Goal: Entertainment & Leisure: Consume media (video, audio)

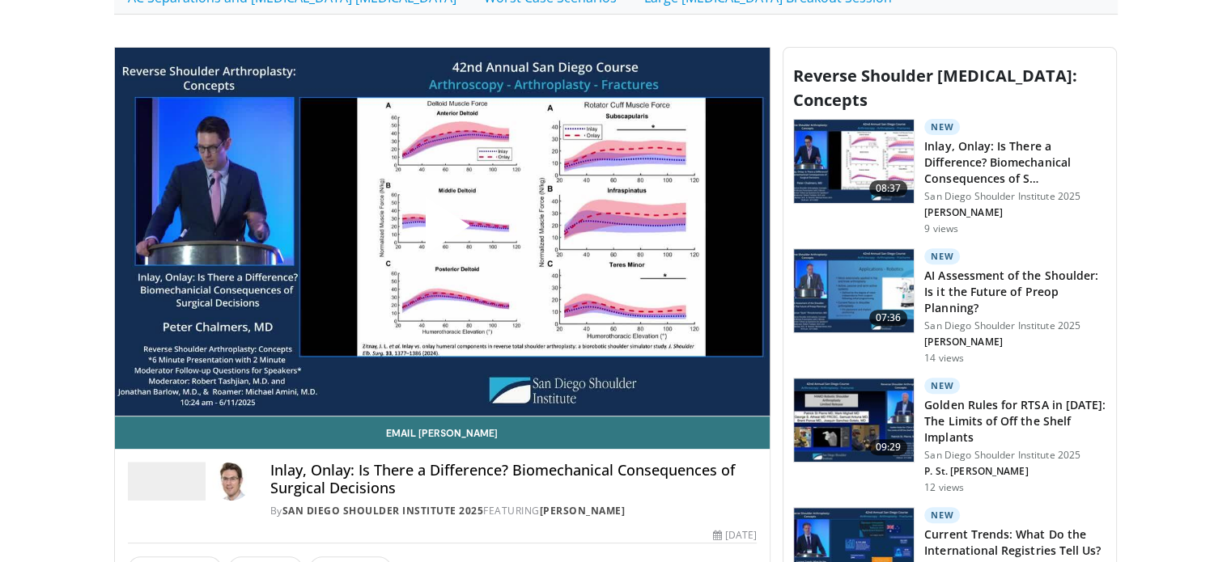
click at [442, 231] on span "Video Player" at bounding box center [442, 231] width 0 height 0
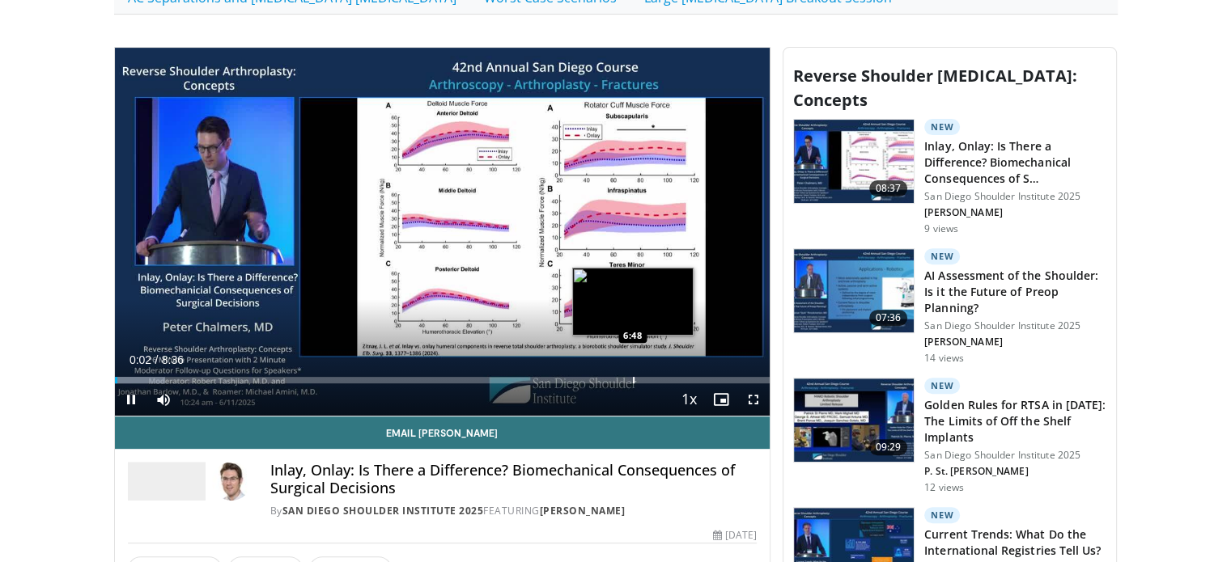
click at [633, 377] on div "Progress Bar" at bounding box center [634, 380] width 2 height 6
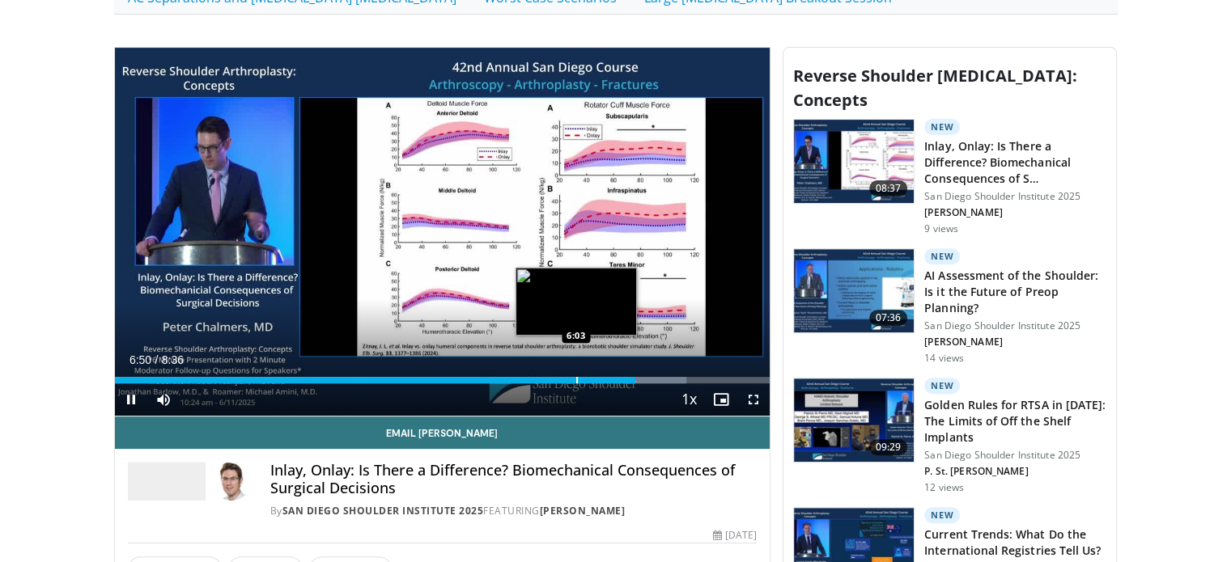
click at [576, 378] on div "Progress Bar" at bounding box center [577, 380] width 2 height 6
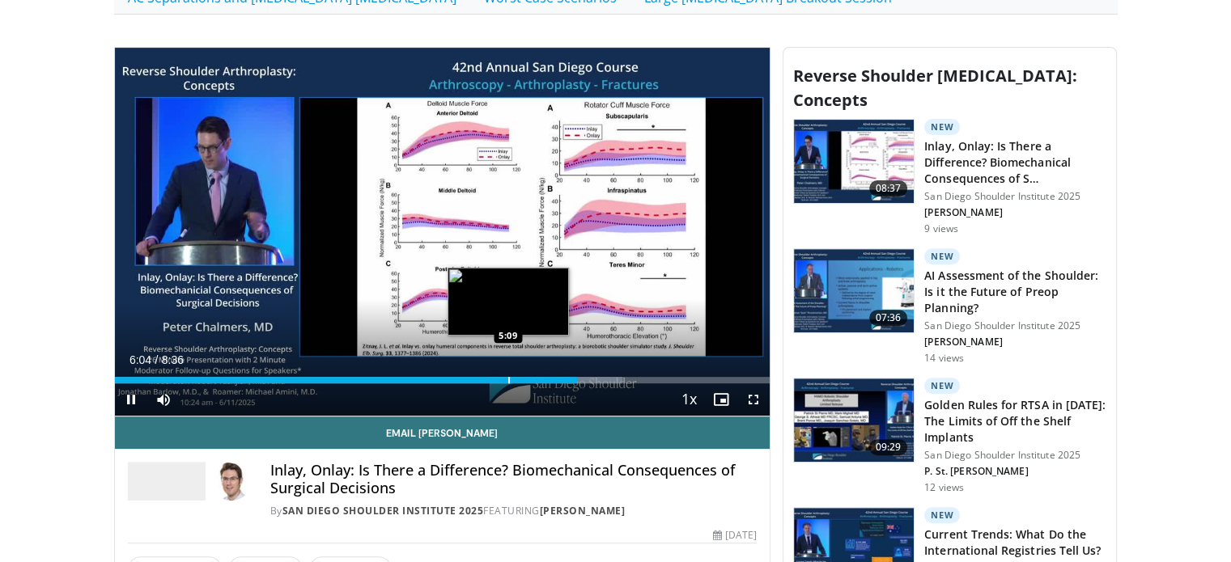
click at [508, 377] on div "Progress Bar" at bounding box center [509, 380] width 2 height 6
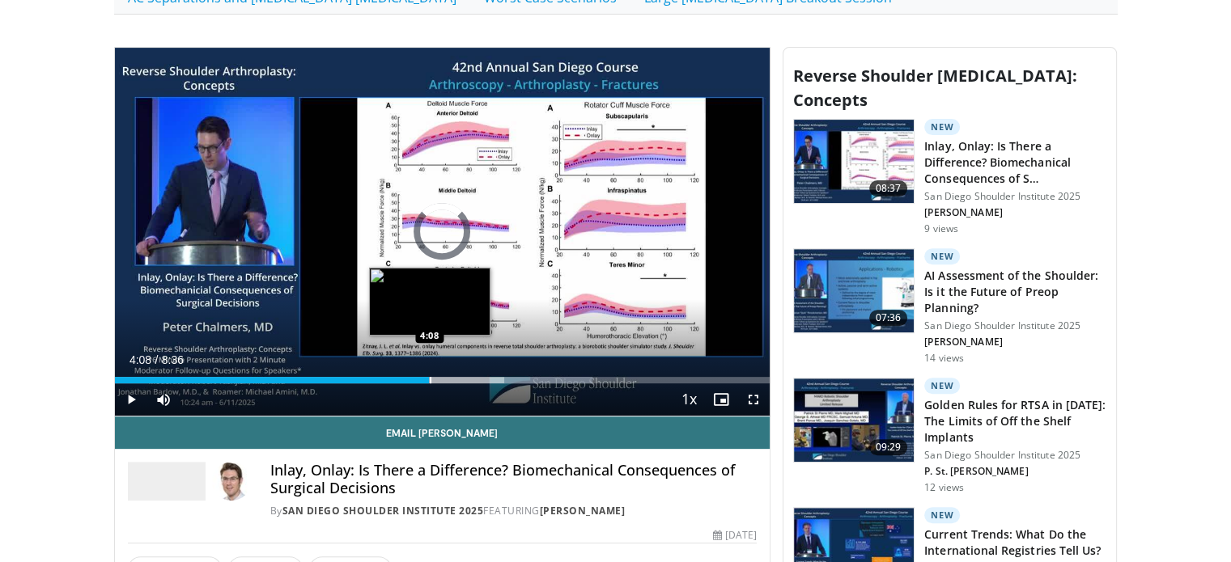
click at [429, 368] on div "Loaded : 72.96% 5:12 4:08" at bounding box center [442, 375] width 655 height 15
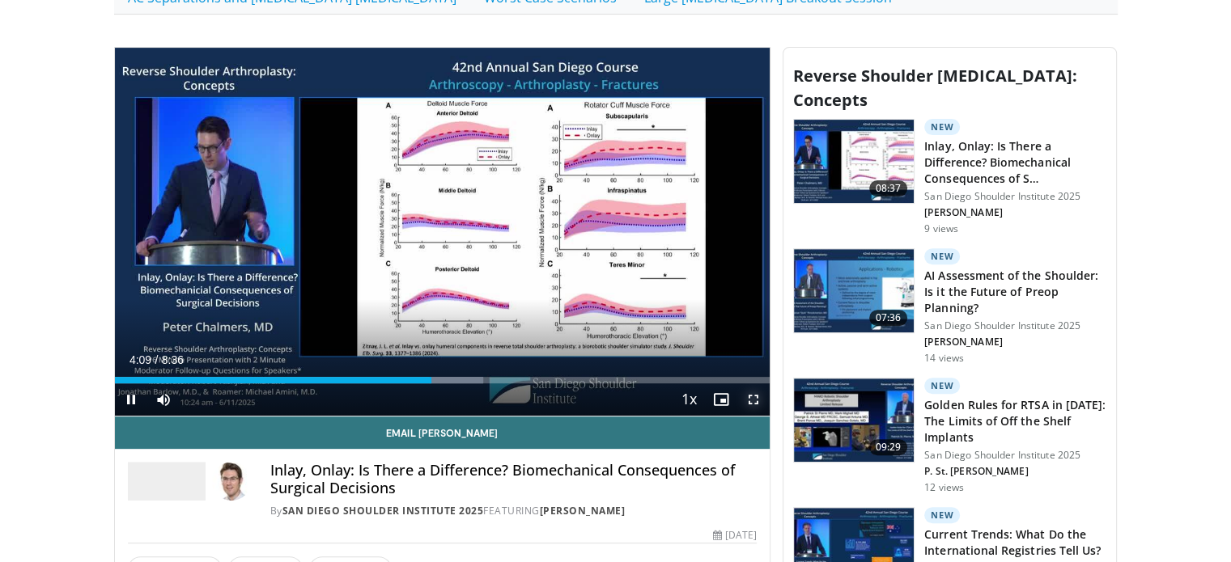
click at [762, 400] on span "Video Player" at bounding box center [753, 400] width 32 height 32
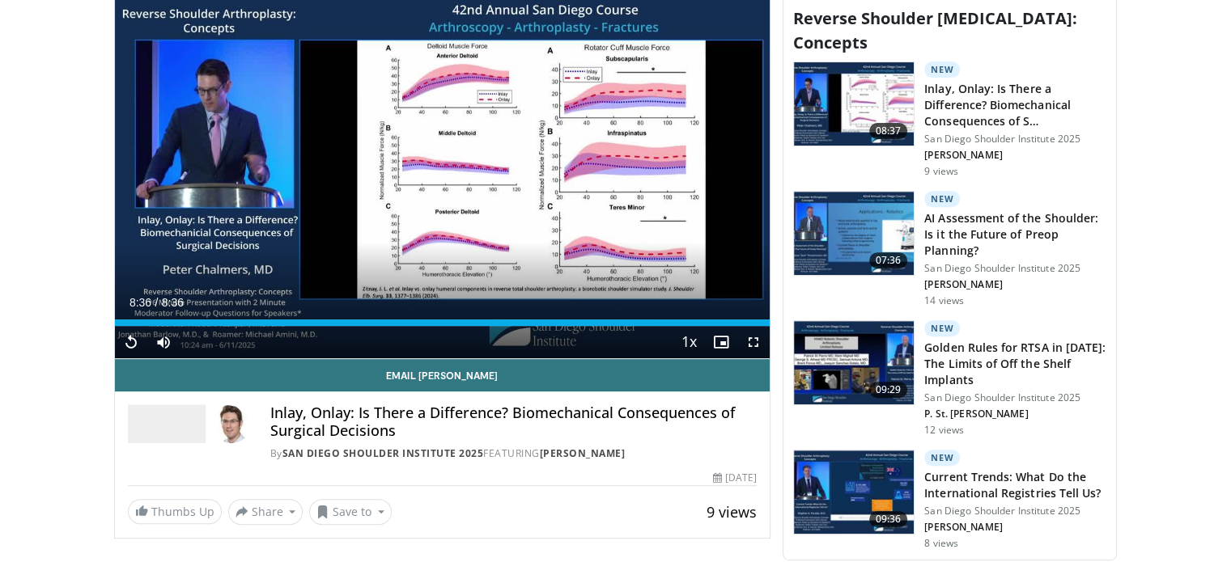
scroll to position [647, 0]
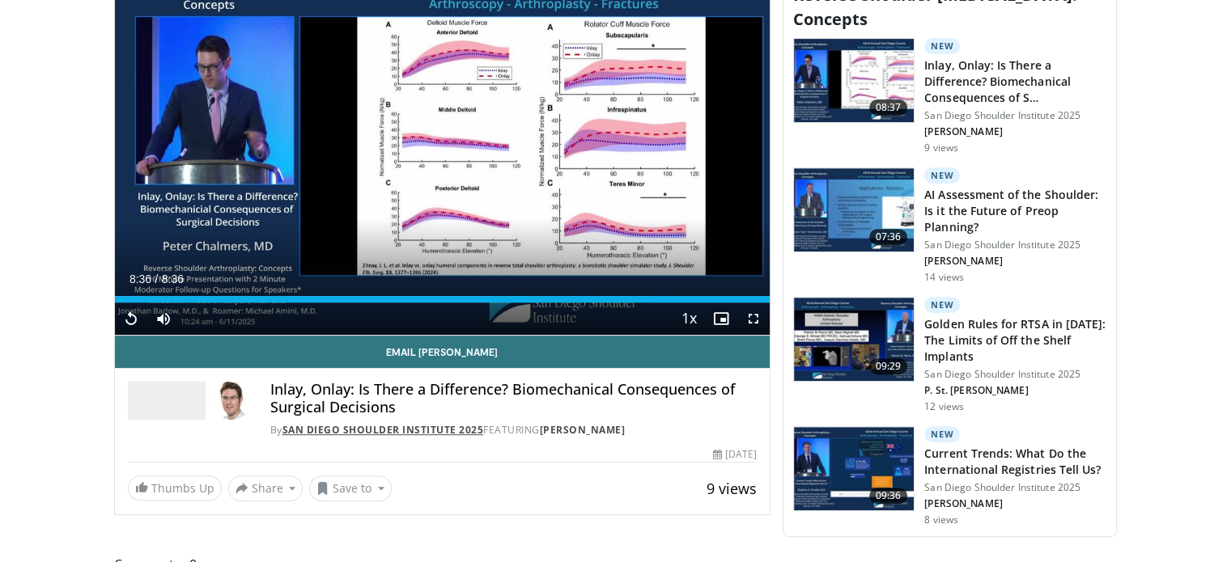
click at [422, 430] on link "San Diego Shoulder Institute 2025" at bounding box center [382, 430] width 201 height 14
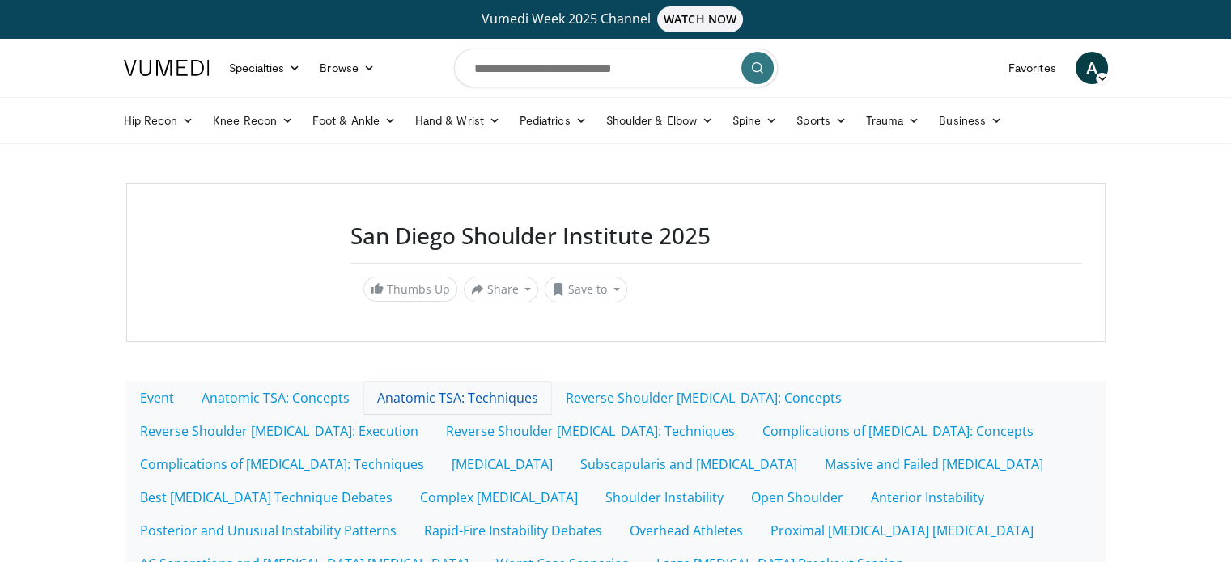
click at [473, 396] on link "Anatomic TSA: Techniques" at bounding box center [457, 398] width 189 height 34
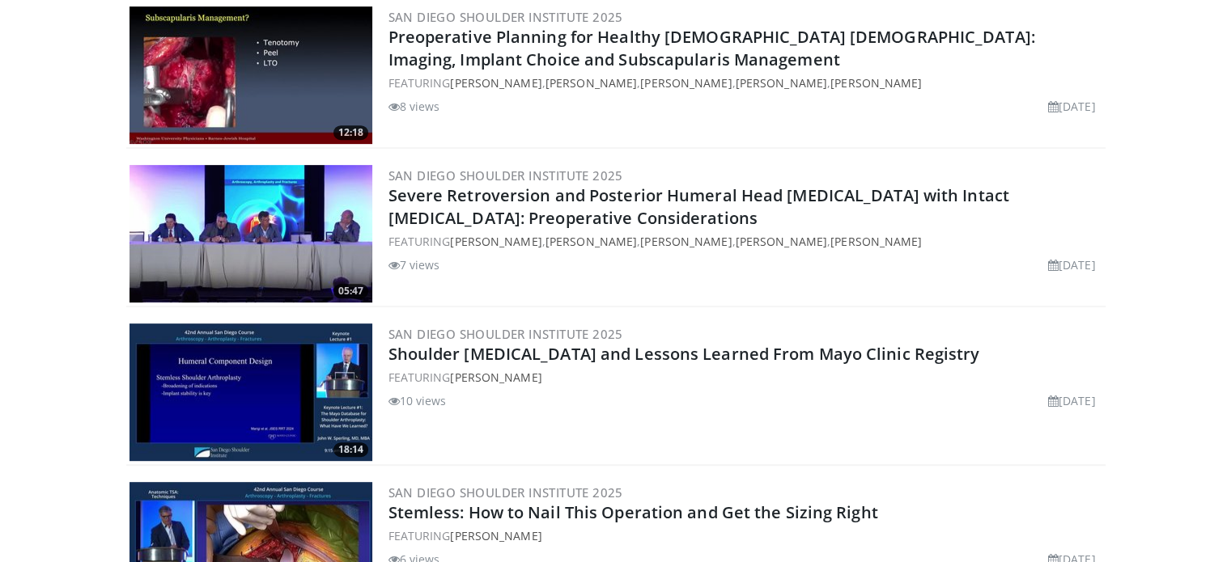
scroll to position [728, 0]
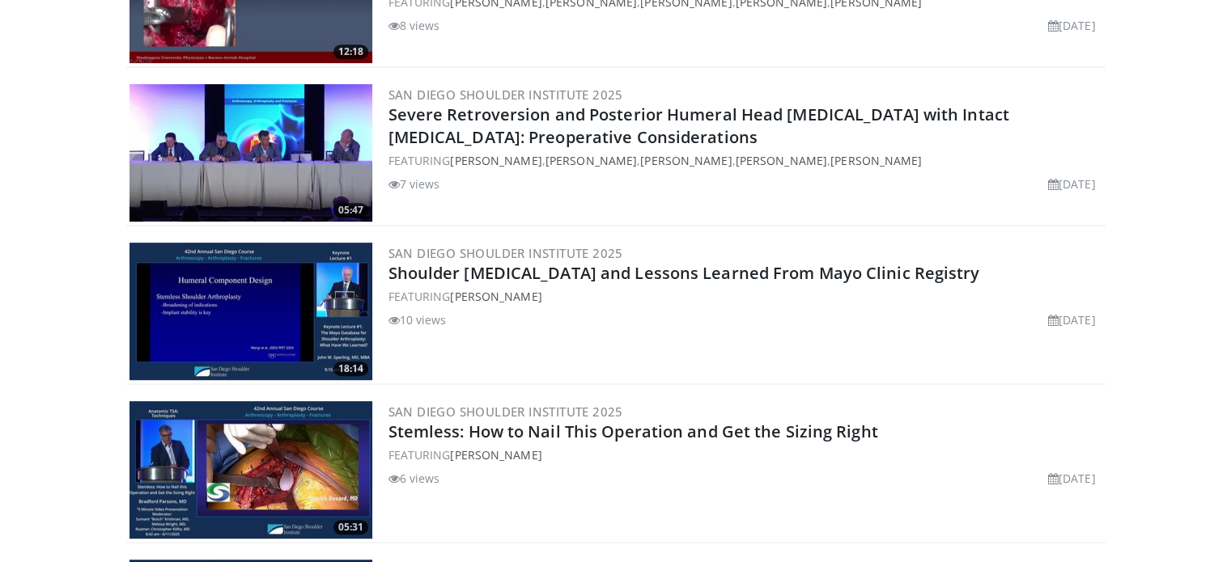
click at [274, 324] on img at bounding box center [250, 312] width 243 height 138
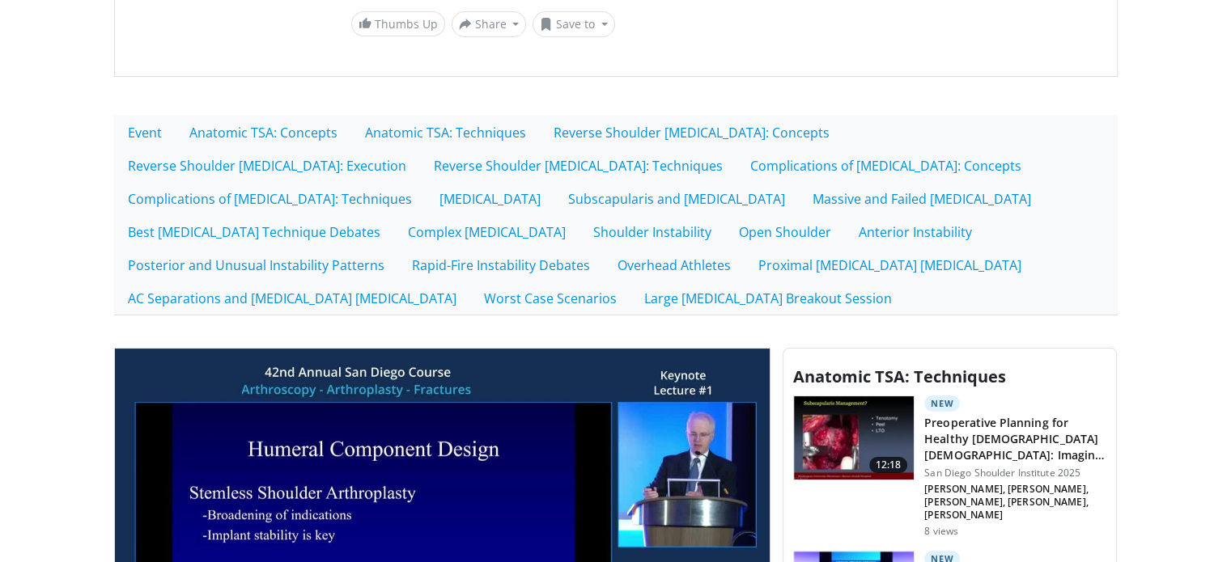
scroll to position [485, 0]
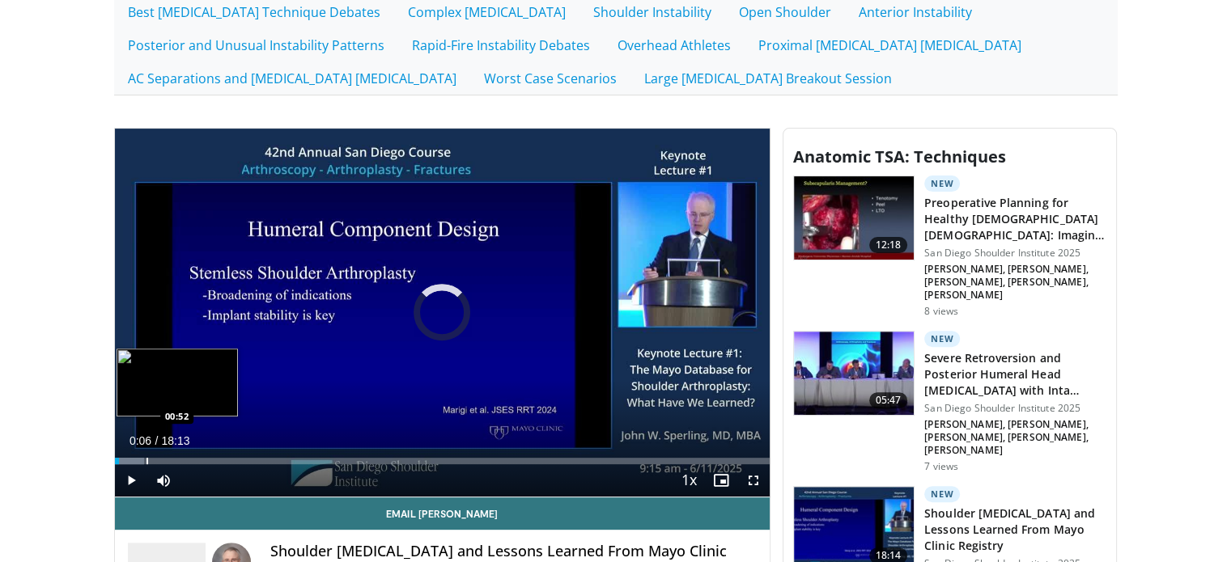
click at [146, 460] on div "Progress Bar" at bounding box center [147, 461] width 2 height 6
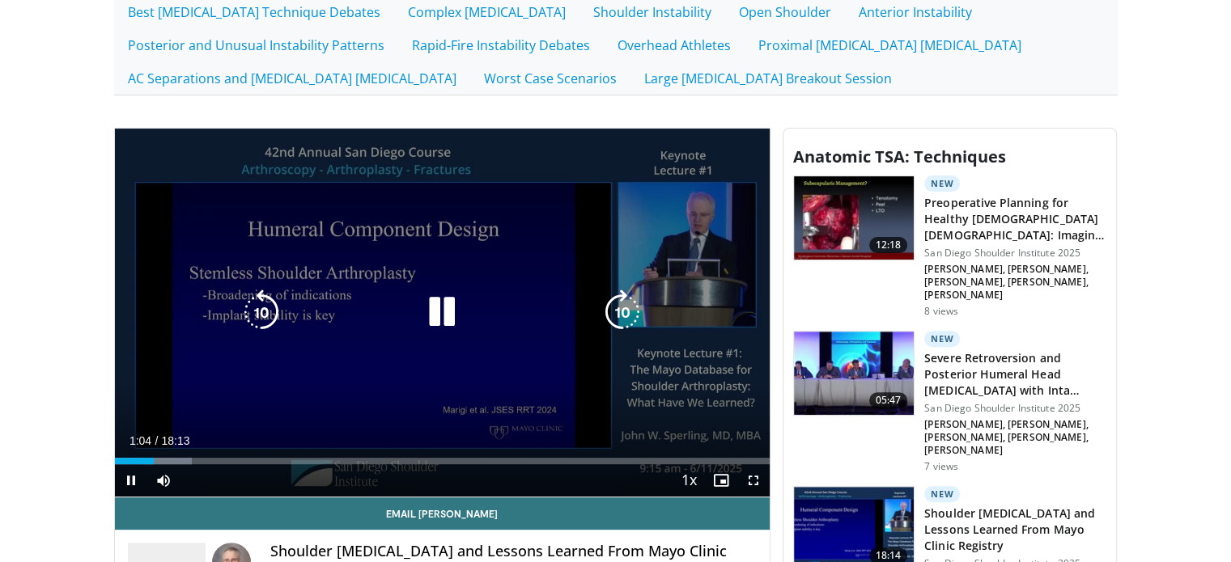
click at [437, 316] on icon "Video Player" at bounding box center [441, 312] width 45 height 45
click at [437, 313] on icon "Video Player" at bounding box center [441, 312] width 45 height 45
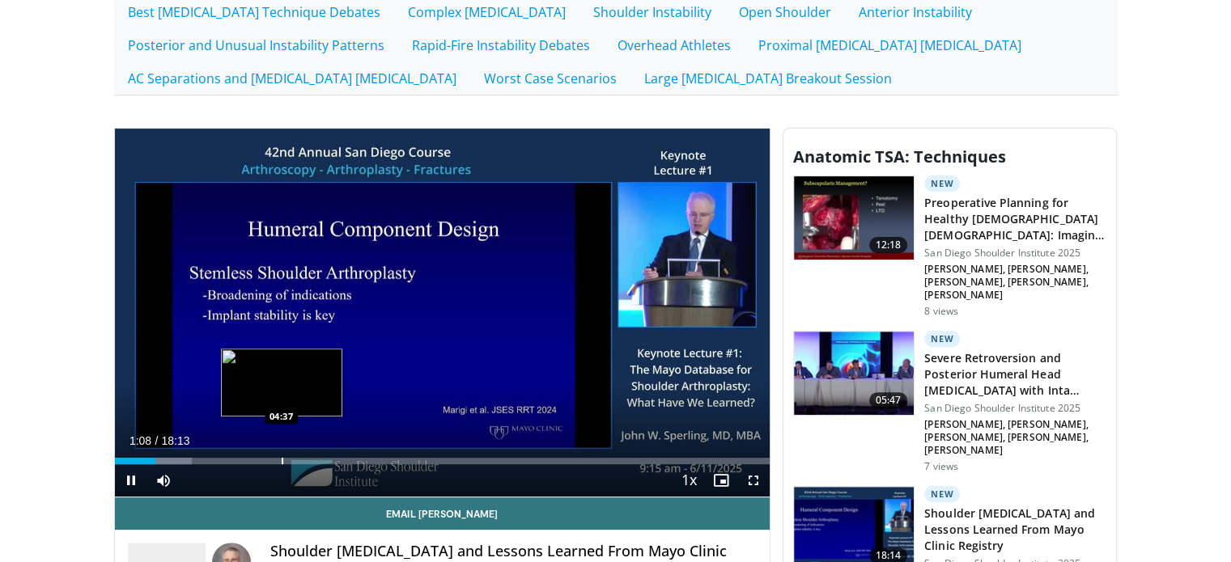
click at [281, 453] on div "Loaded : 11.79% 01:08 04:37" at bounding box center [442, 456] width 655 height 15
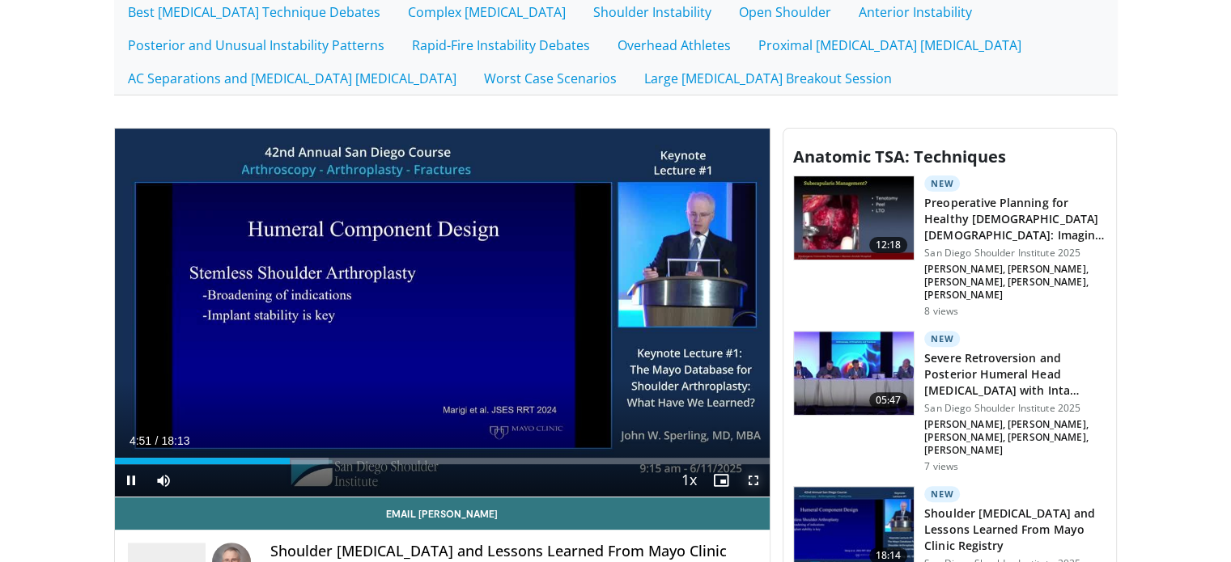
click at [747, 477] on span "Video Player" at bounding box center [753, 480] width 32 height 32
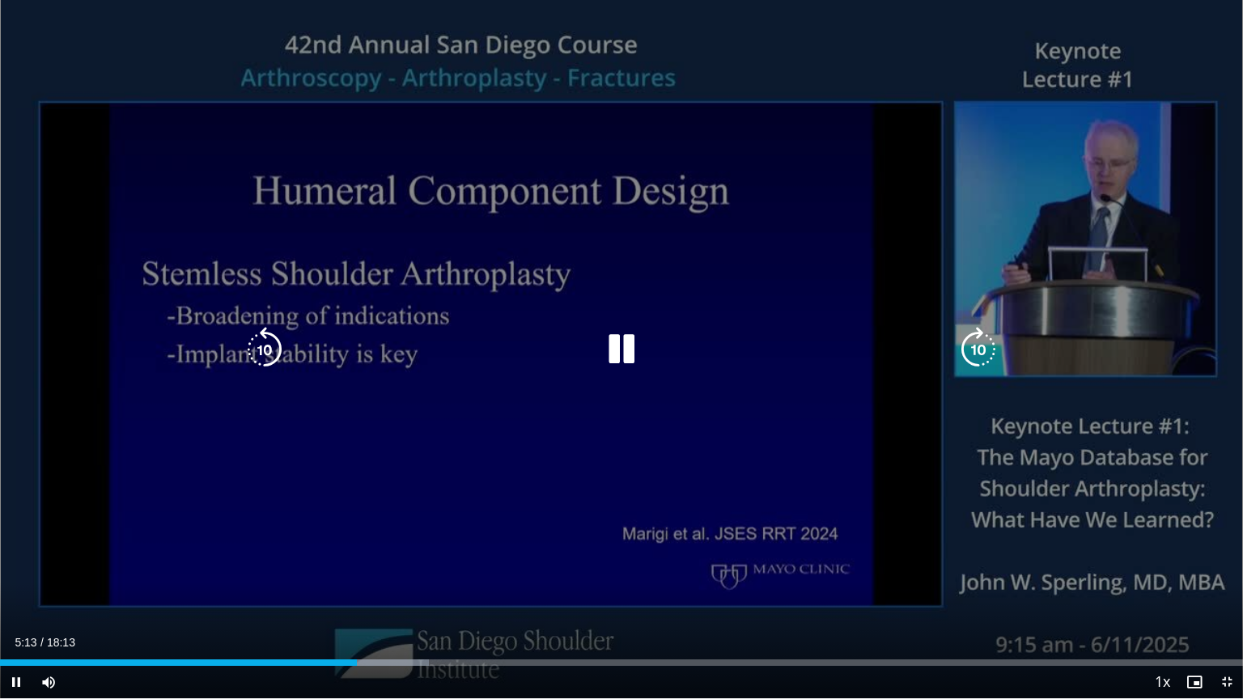
click at [987, 356] on icon "Video Player" at bounding box center [978, 349] width 45 height 45
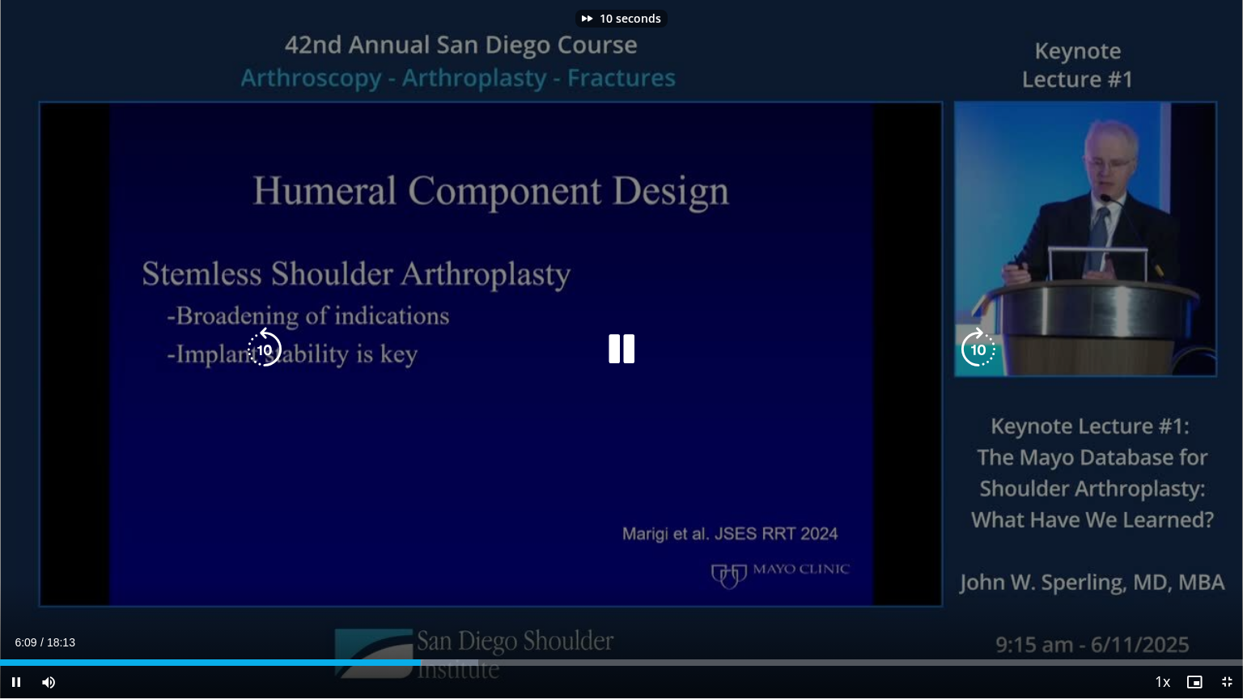
click at [987, 356] on icon "Video Player" at bounding box center [978, 349] width 45 height 45
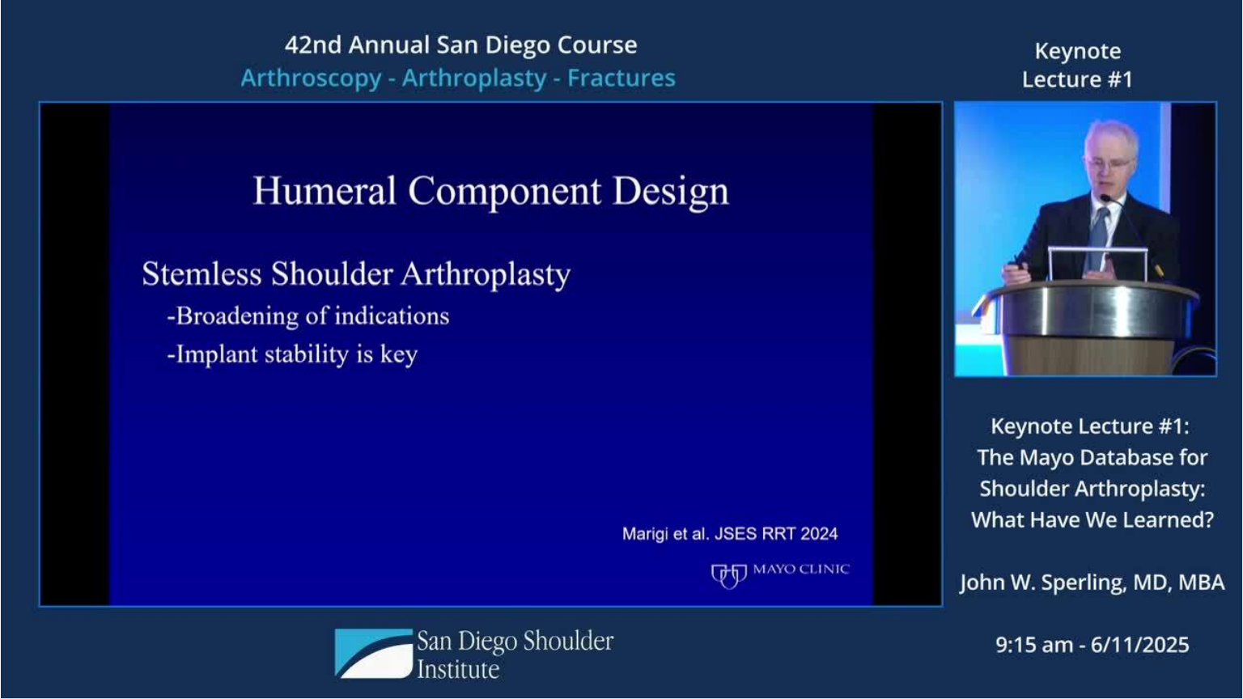
click at [987, 356] on div "20 seconds Tap to unmute" at bounding box center [621, 349] width 1243 height 698
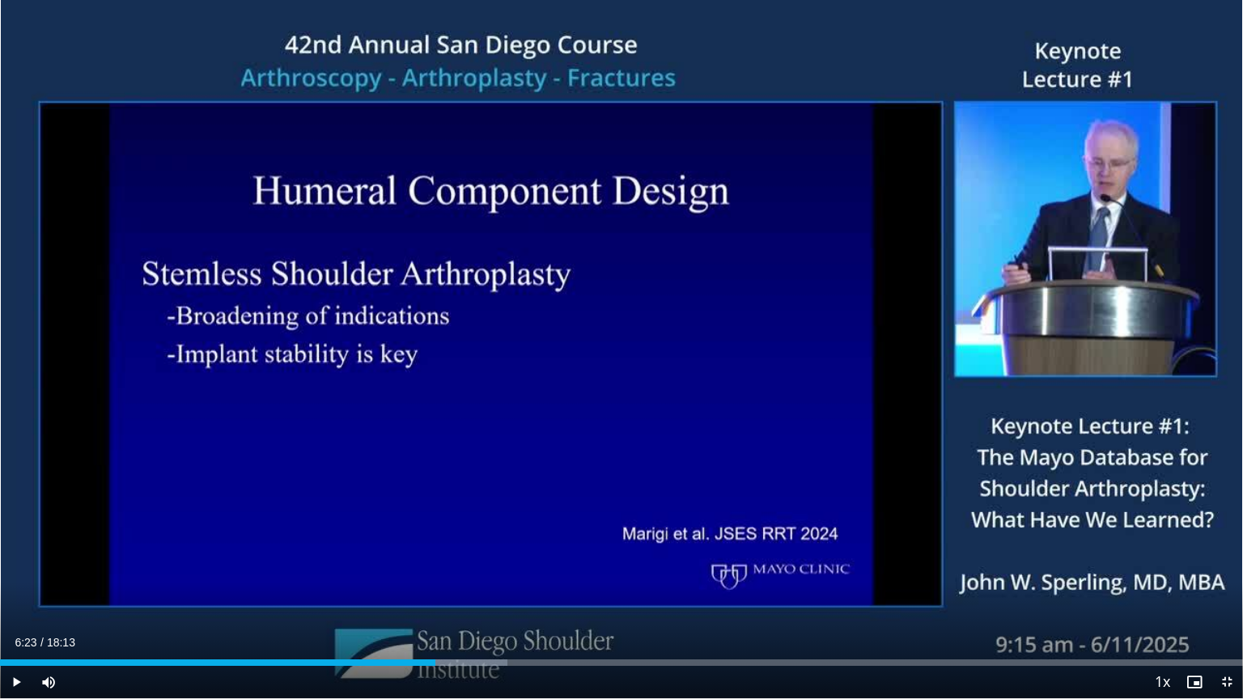
click at [987, 356] on div "20 seconds Tap to unmute" at bounding box center [621, 349] width 1243 height 698
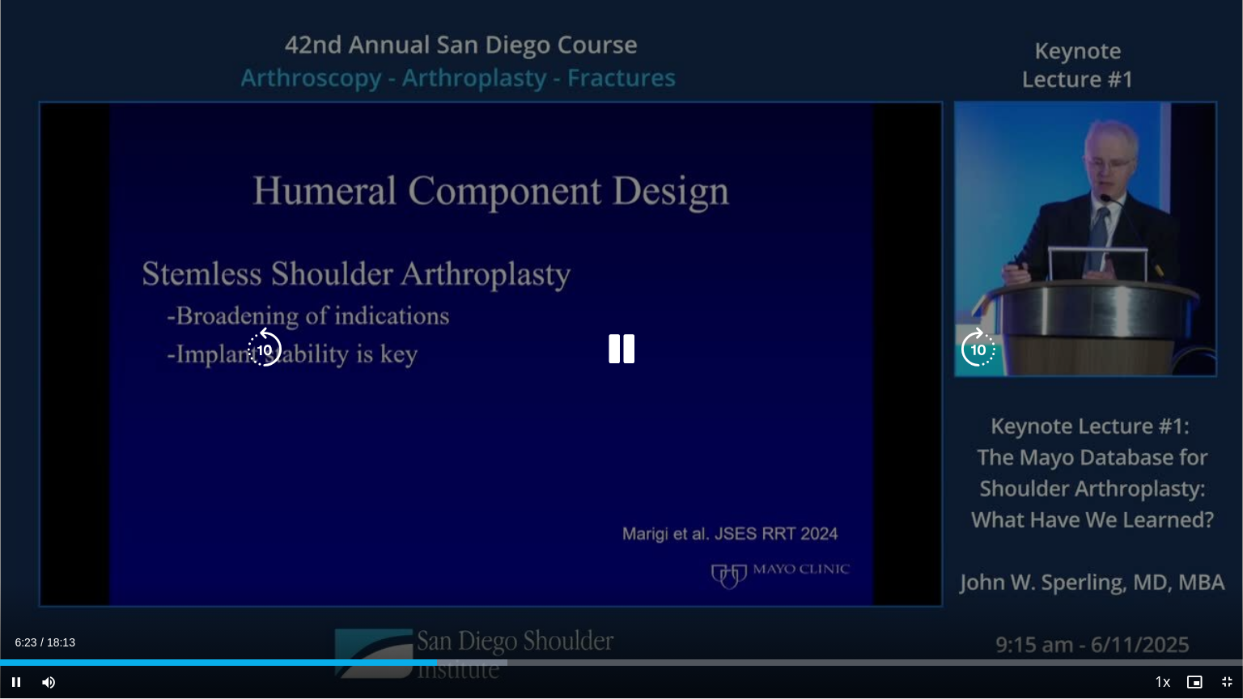
click at [990, 354] on icon "Video Player" at bounding box center [978, 349] width 45 height 45
click at [982, 346] on icon "Video Player" at bounding box center [978, 349] width 45 height 45
click at [965, 354] on icon "Video Player" at bounding box center [978, 349] width 45 height 45
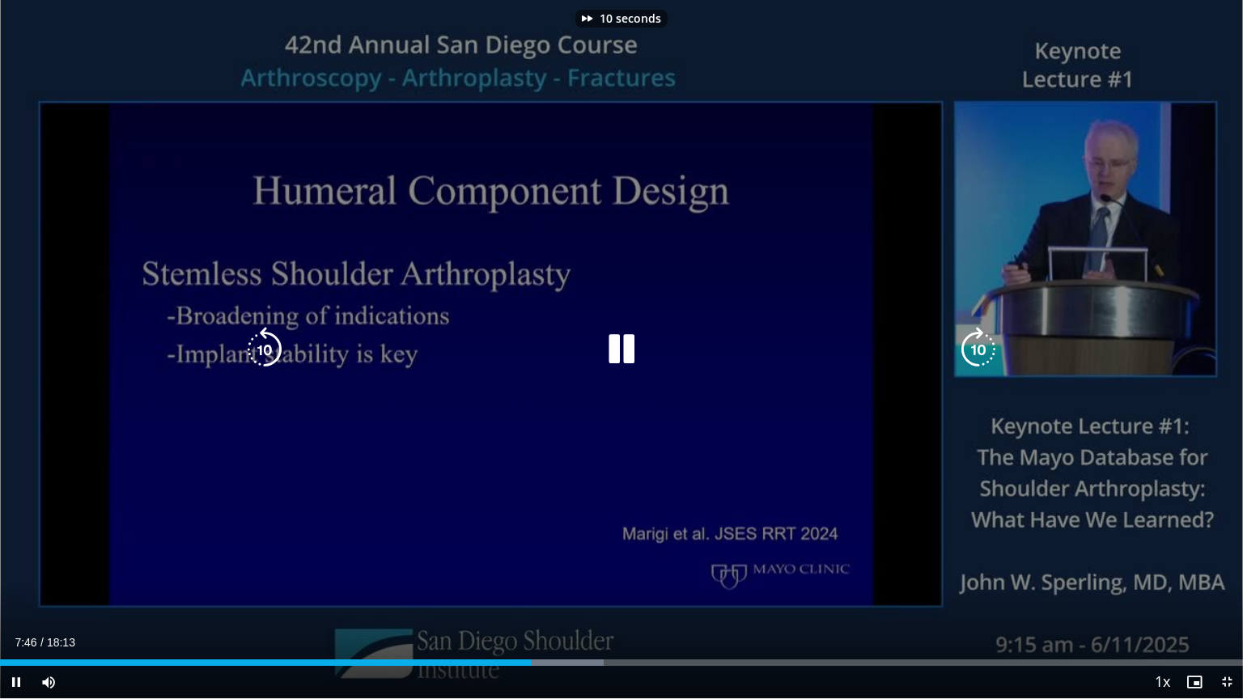
click at [254, 354] on icon "Video Player" at bounding box center [264, 349] width 45 height 45
click at [969, 346] on icon "Video Player" at bounding box center [978, 349] width 45 height 45
click at [968, 350] on icon "Video Player" at bounding box center [978, 349] width 45 height 45
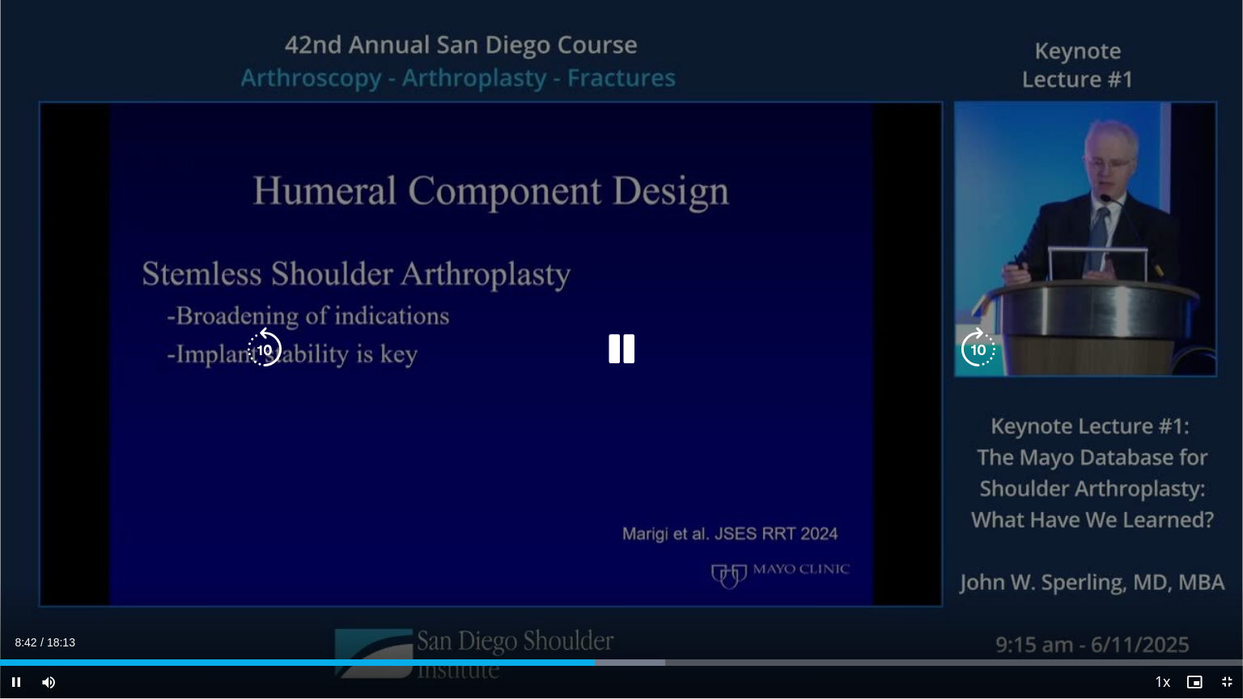
click at [968, 350] on icon "Video Player" at bounding box center [978, 349] width 45 height 45
click at [976, 349] on icon "Video Player" at bounding box center [978, 349] width 45 height 45
click at [984, 343] on icon "Video Player" at bounding box center [978, 349] width 45 height 45
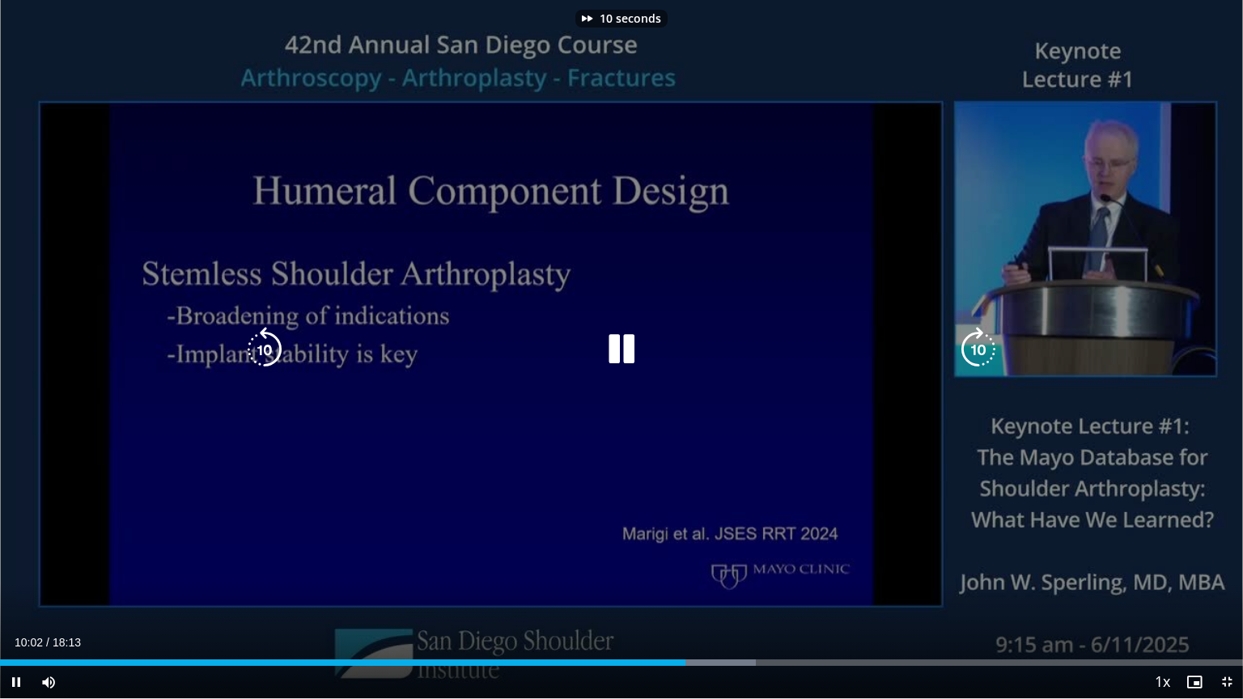
click at [984, 343] on icon "Video Player" at bounding box center [978, 349] width 45 height 45
click at [984, 343] on div "30 seconds Tap to unmute" at bounding box center [621, 349] width 1243 height 698
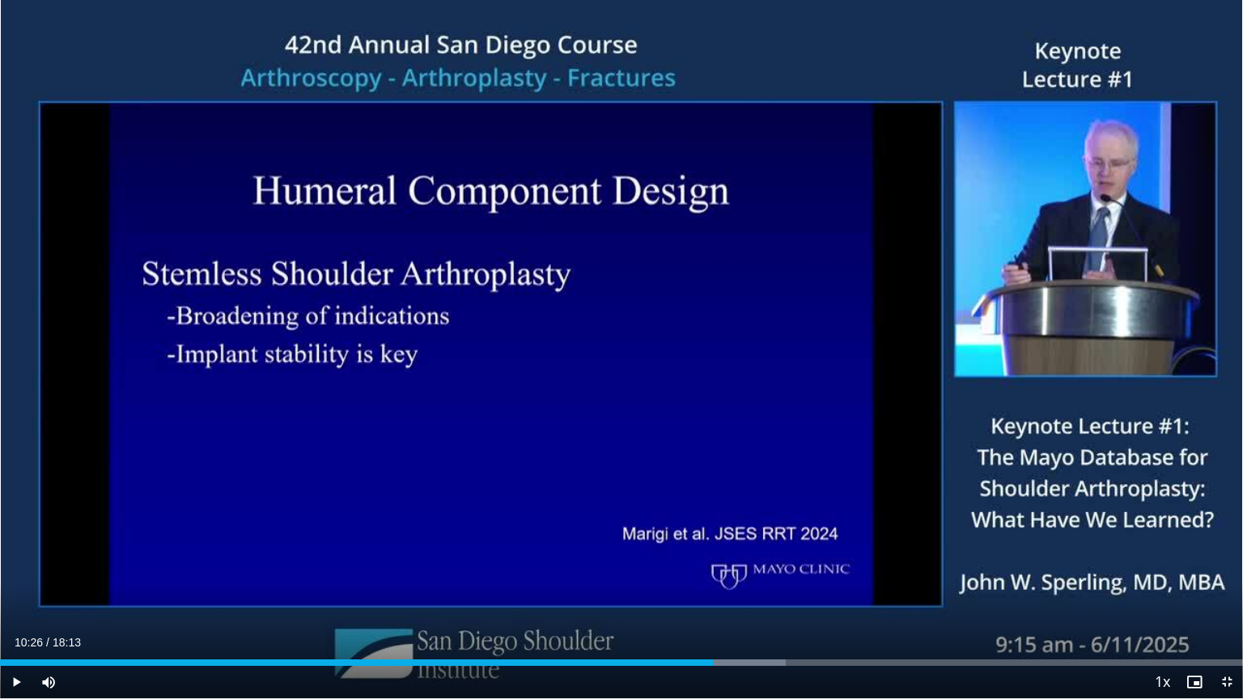
click at [984, 343] on div "30 seconds Tap to unmute" at bounding box center [621, 349] width 1243 height 698
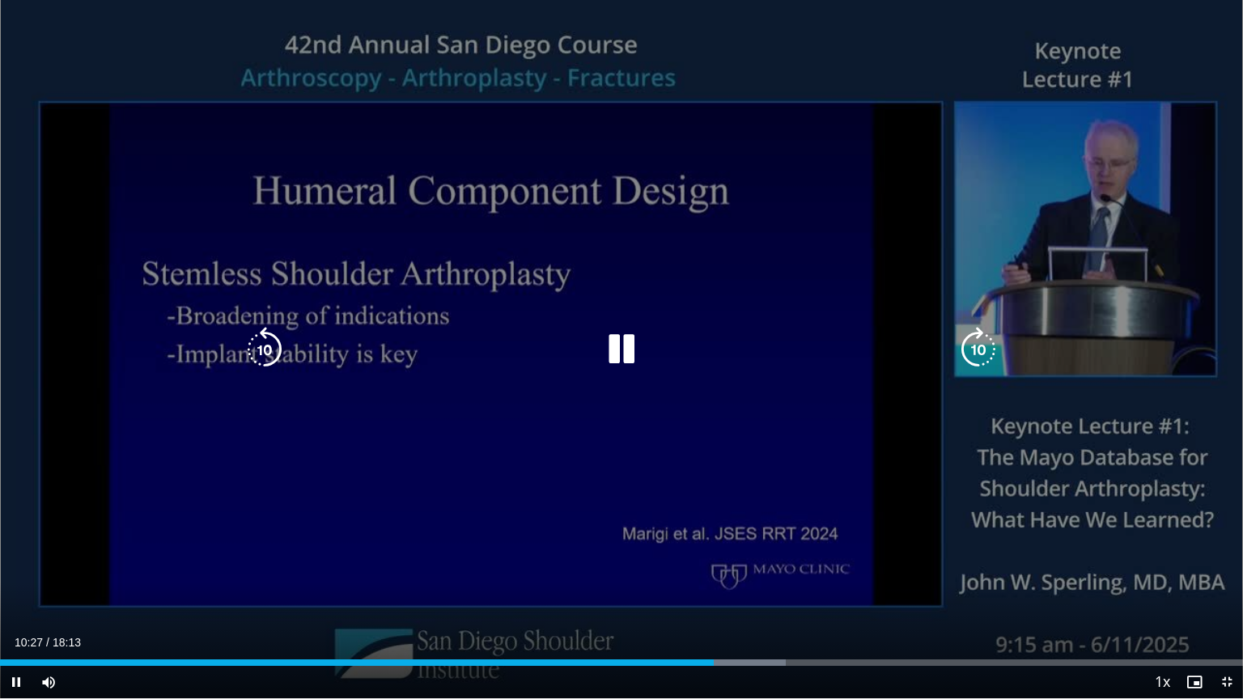
click at [977, 356] on icon "Video Player" at bounding box center [978, 349] width 45 height 45
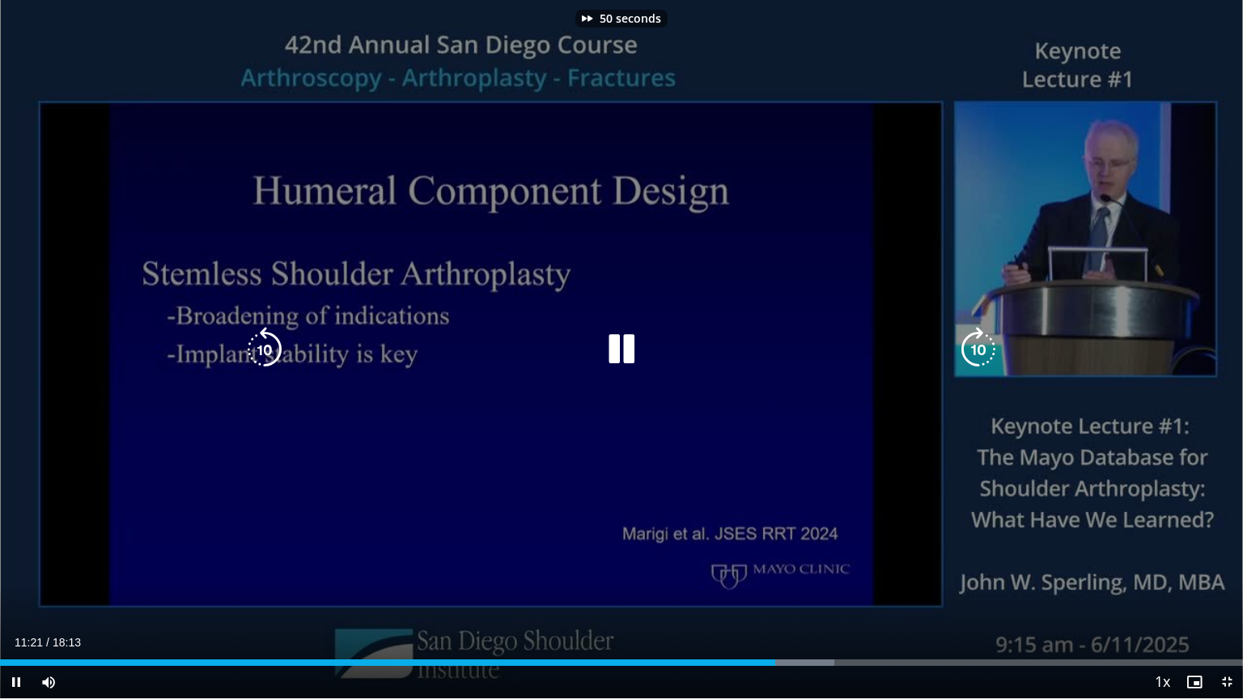
click at [977, 356] on icon "Video Player" at bounding box center [978, 349] width 45 height 45
click at [966, 336] on icon "Video Player" at bounding box center [978, 349] width 45 height 45
click at [981, 348] on icon "Video Player" at bounding box center [978, 349] width 45 height 45
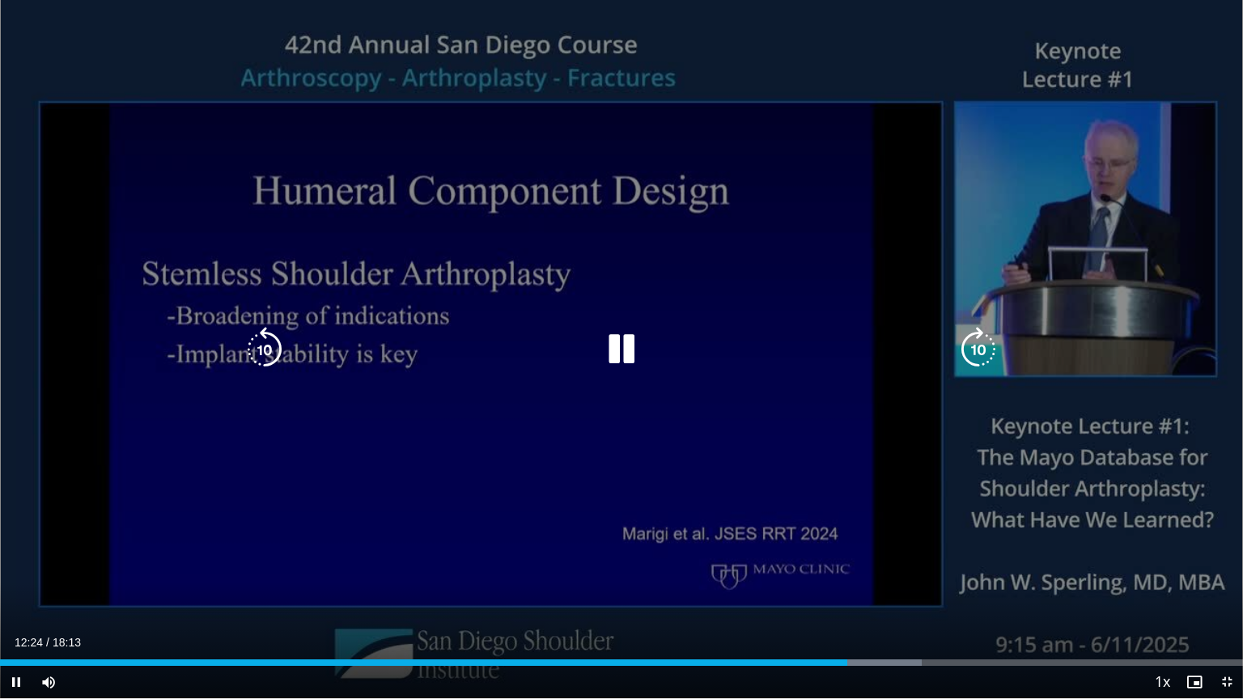
click at [981, 348] on icon "Video Player" at bounding box center [978, 349] width 45 height 45
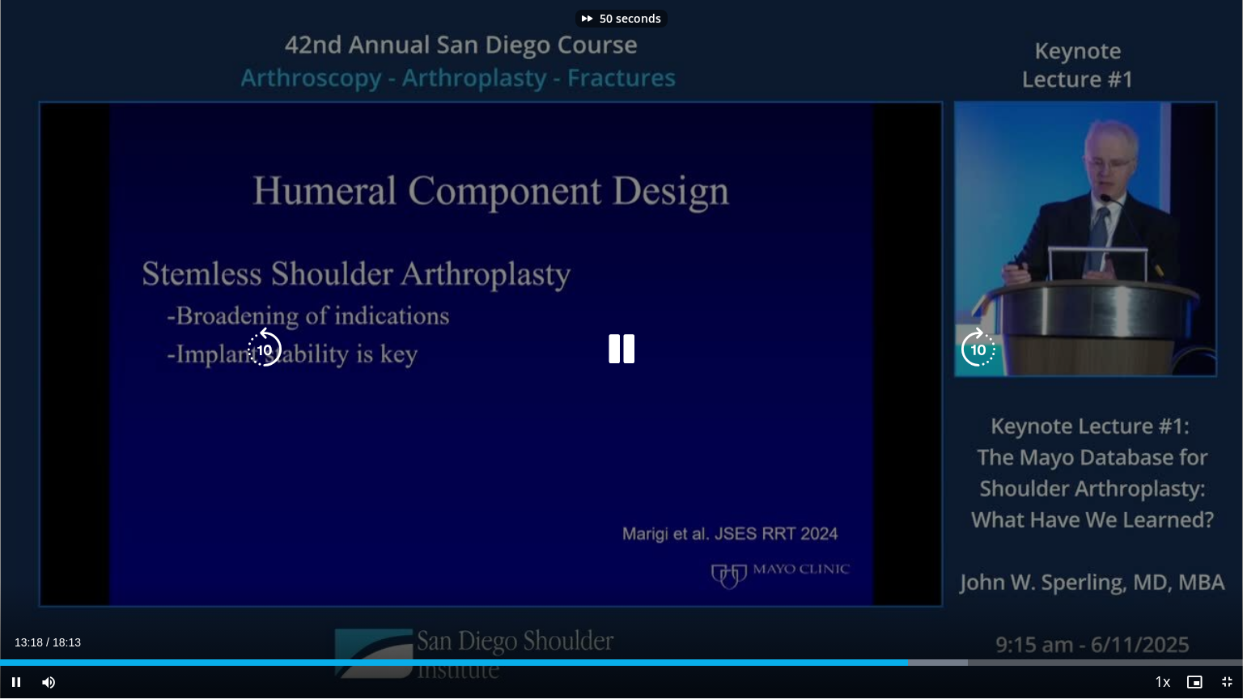
click at [981, 348] on icon "Video Player" at bounding box center [978, 349] width 45 height 45
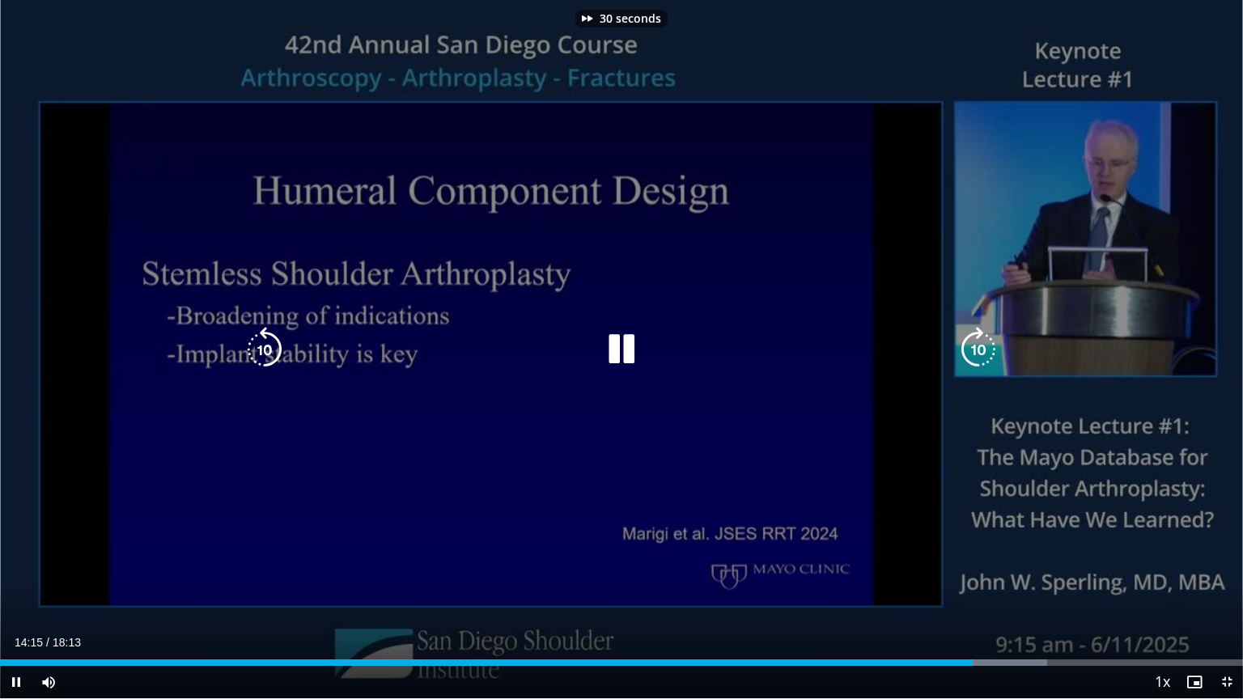
click at [981, 348] on icon "Video Player" at bounding box center [978, 349] width 45 height 45
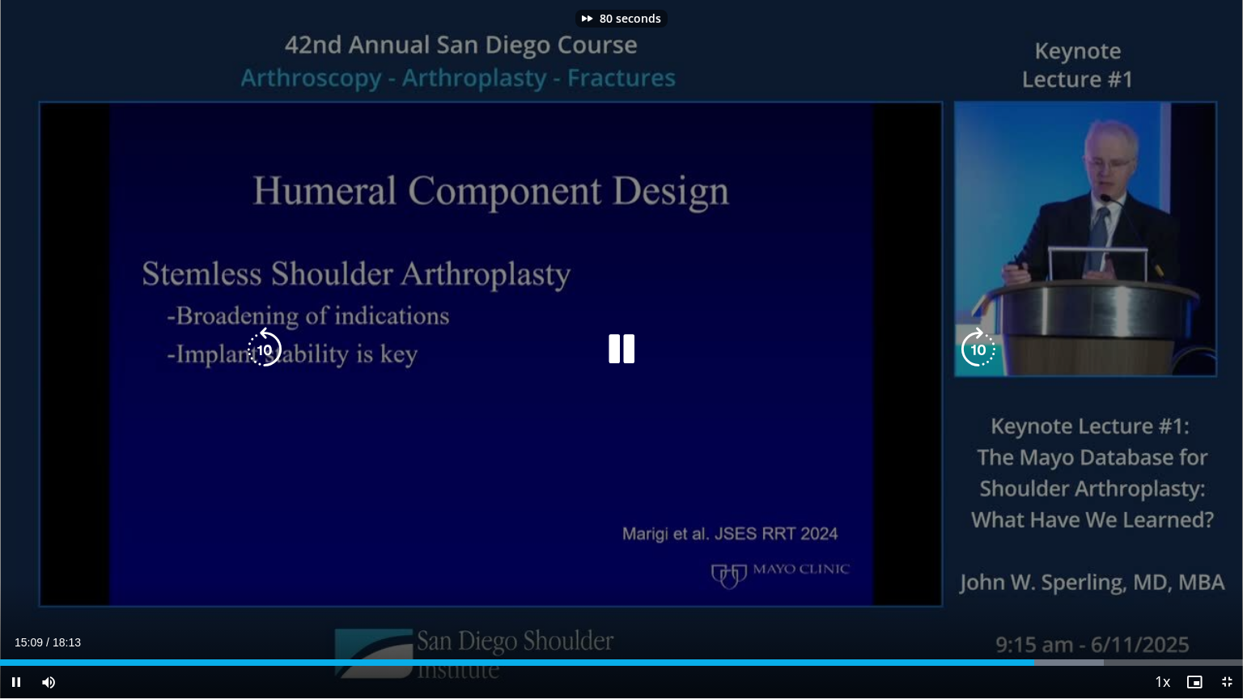
click at [981, 348] on icon "Video Player" at bounding box center [978, 349] width 45 height 45
click at [987, 344] on icon "Video Player" at bounding box center [978, 349] width 45 height 45
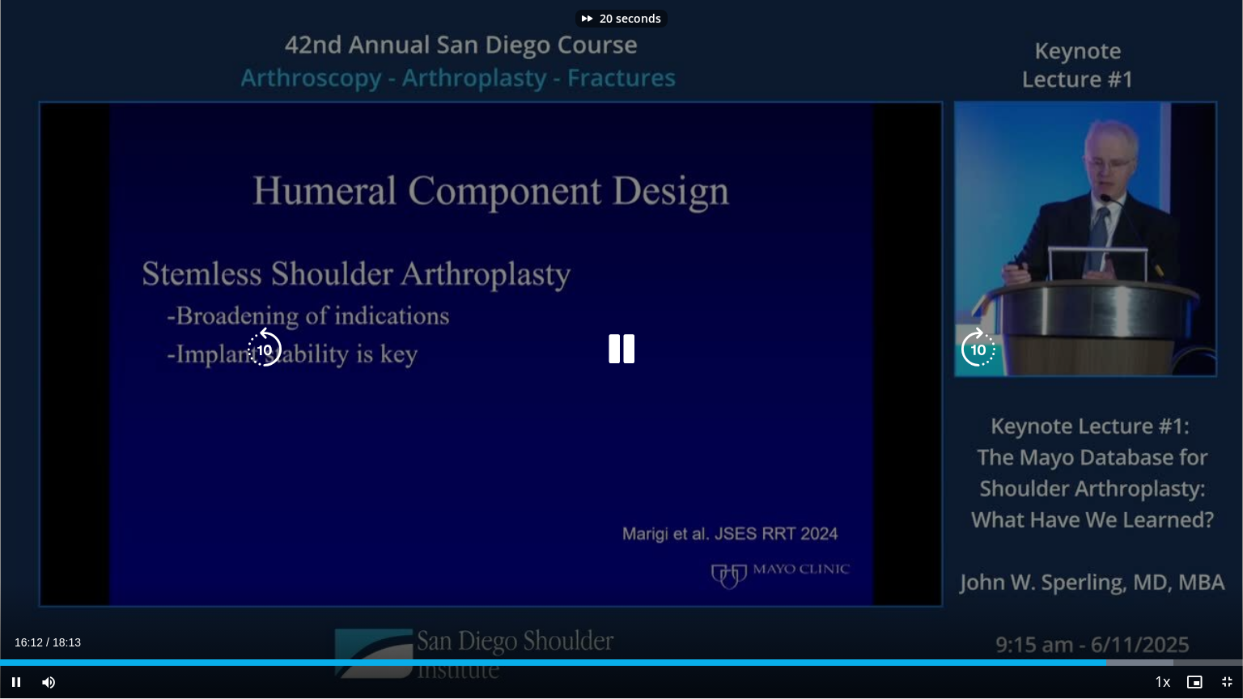
click at [987, 344] on icon "Video Player" at bounding box center [978, 349] width 45 height 45
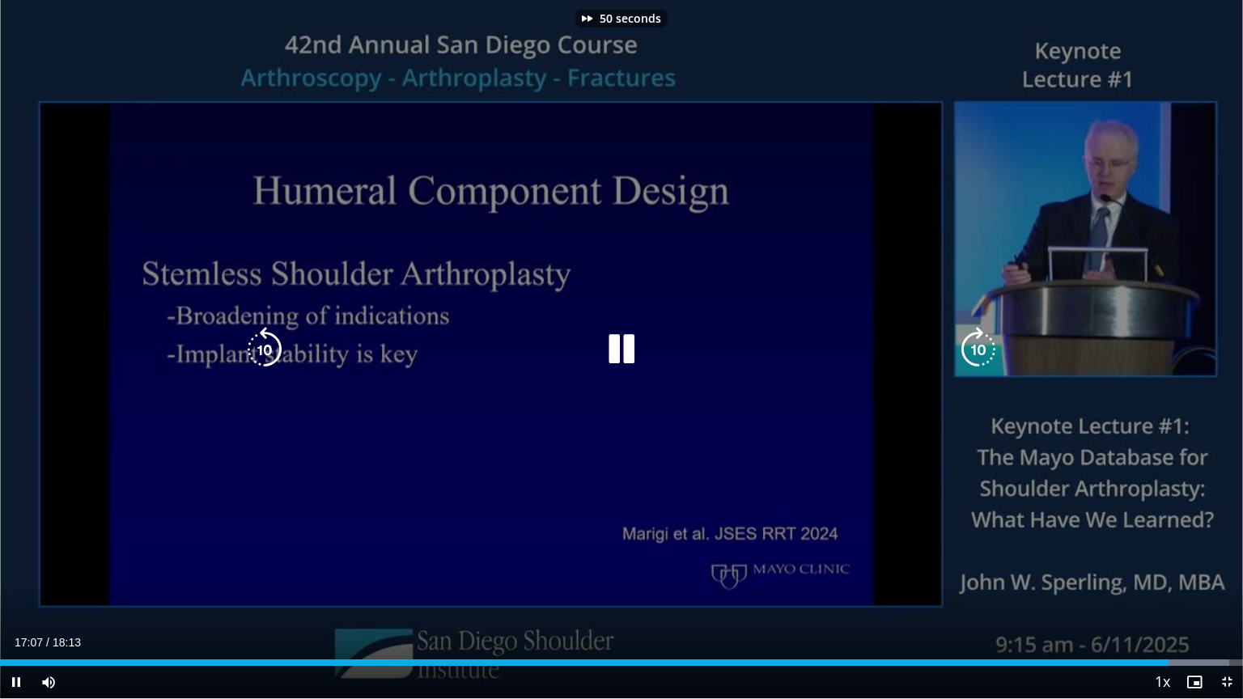
click at [987, 344] on icon "Video Player" at bounding box center [978, 349] width 45 height 45
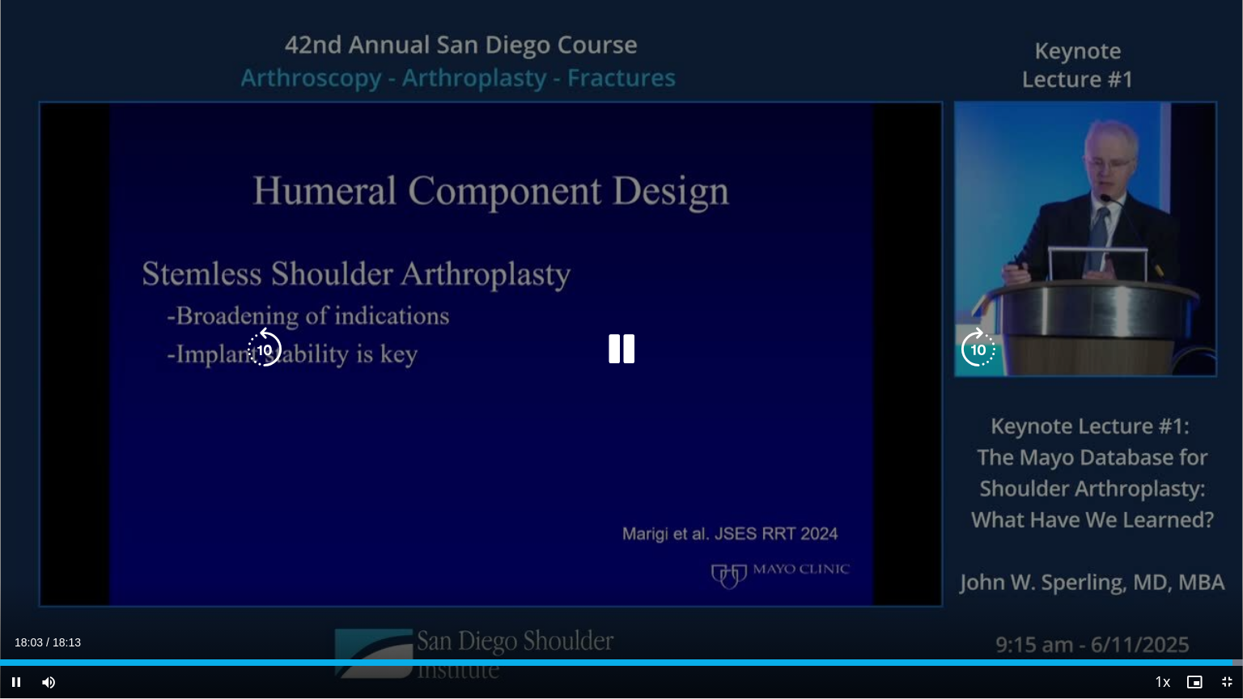
click at [258, 354] on icon "Video Player" at bounding box center [264, 349] width 45 height 45
click at [982, 341] on icon "Video Player" at bounding box center [978, 349] width 45 height 45
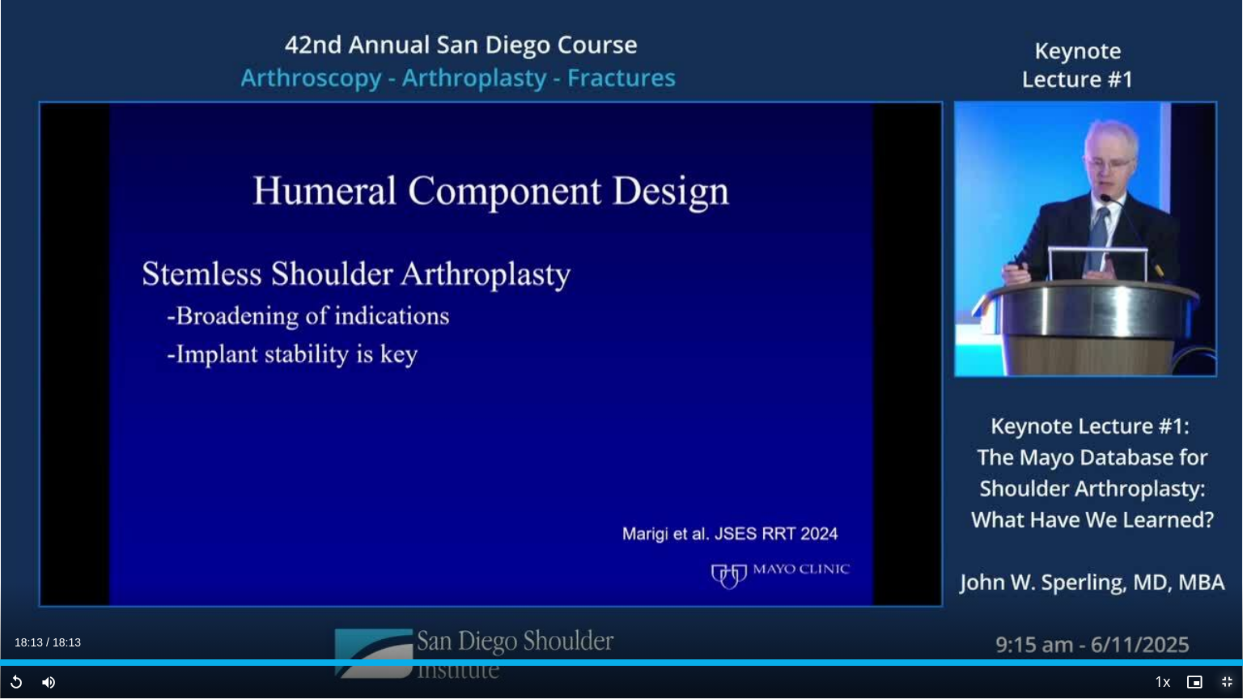
click at [1230, 562] on span "Video Player" at bounding box center [1226, 682] width 32 height 32
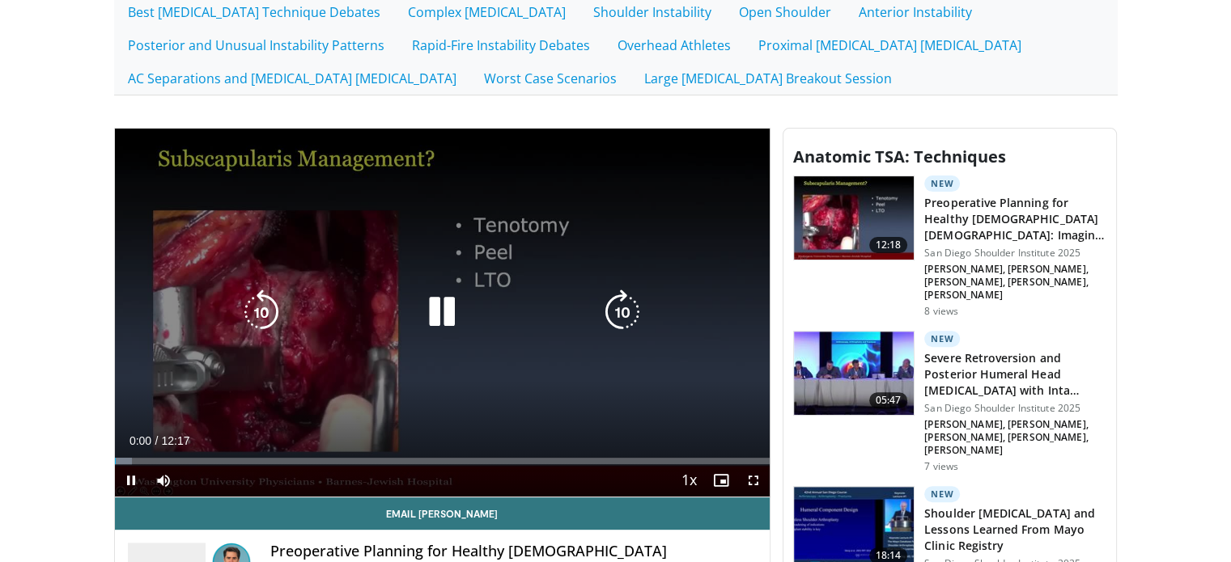
scroll to position [566, 0]
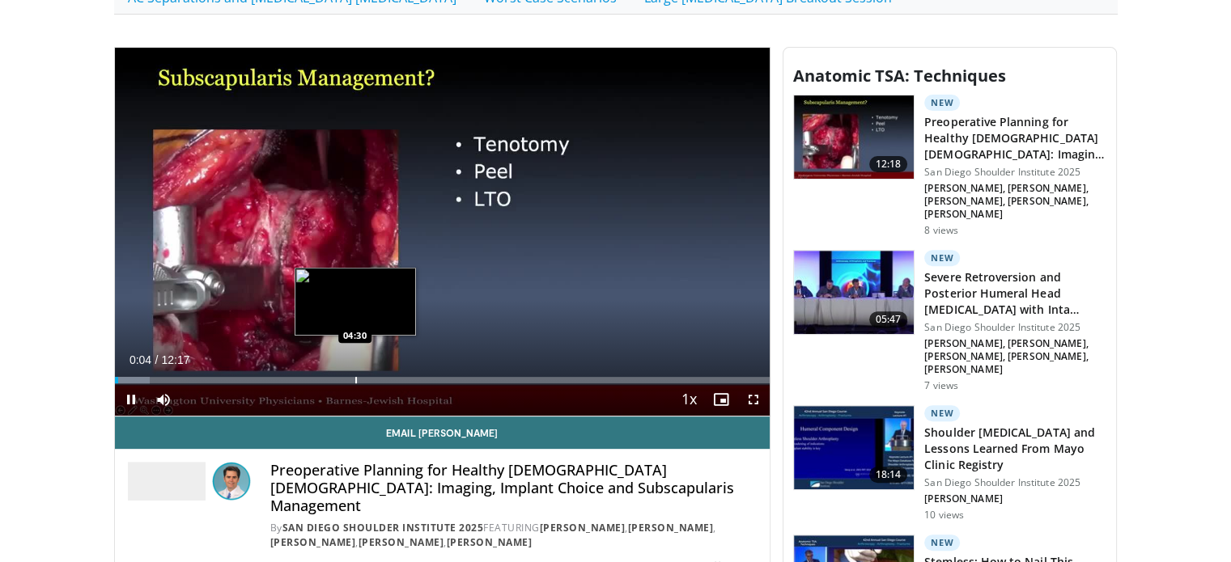
click at [355, 379] on div "Progress Bar" at bounding box center [356, 380] width 2 height 6
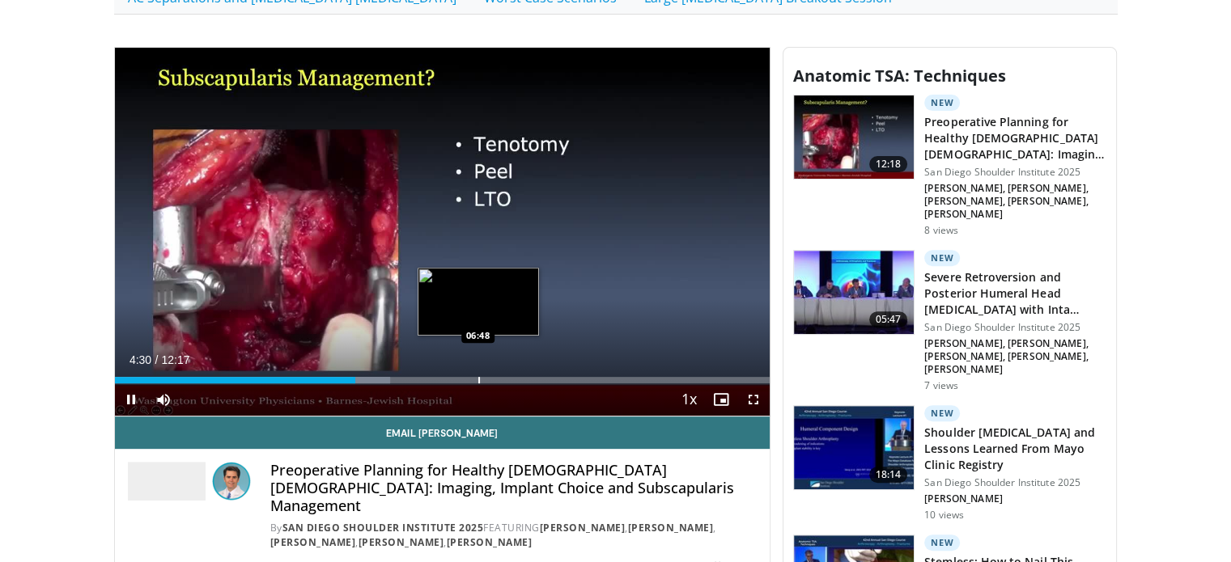
click at [478, 378] on div "Progress Bar" at bounding box center [479, 380] width 2 height 6
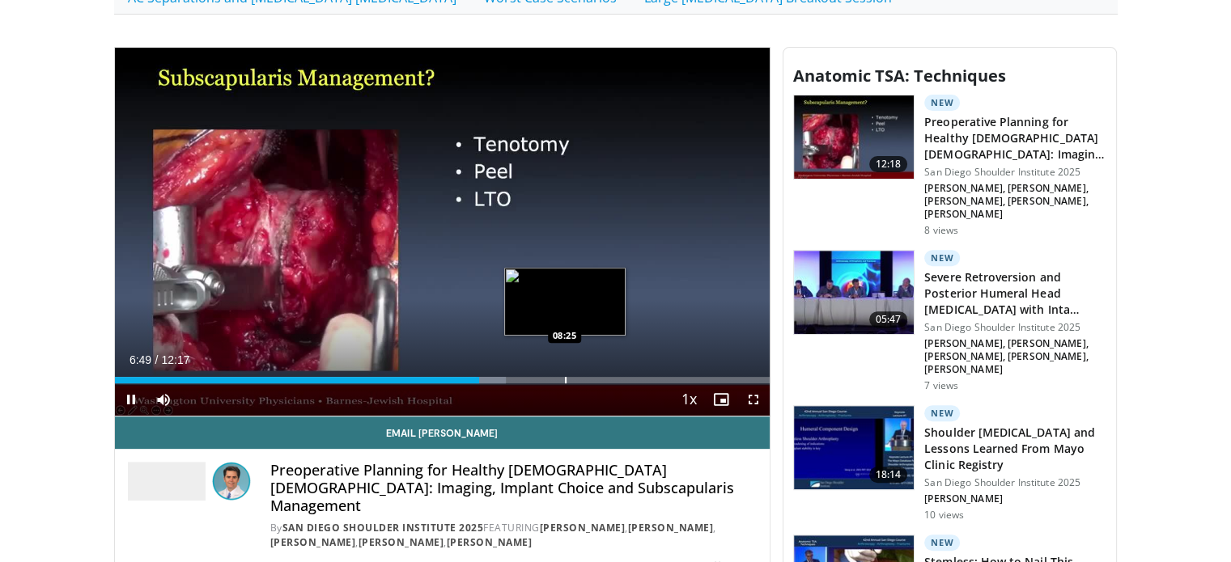
click at [565, 372] on div "Loaded : 59.76% 06:49 08:25" at bounding box center [442, 375] width 655 height 15
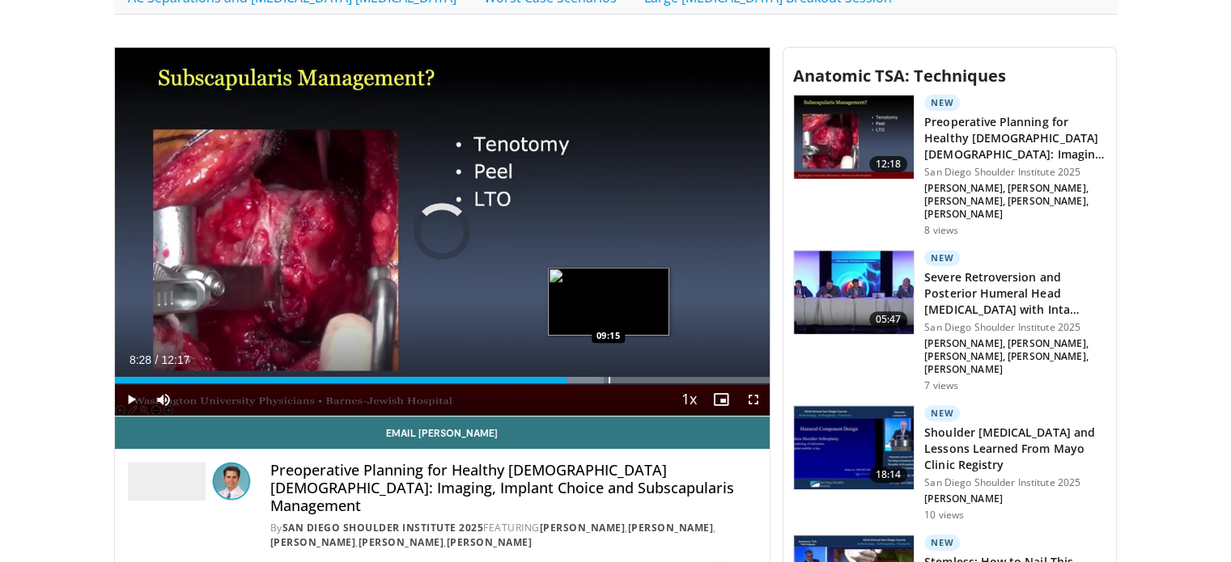
click at [605, 378] on div "Loaded : 74.70% 08:28 09:15" at bounding box center [442, 380] width 655 height 6
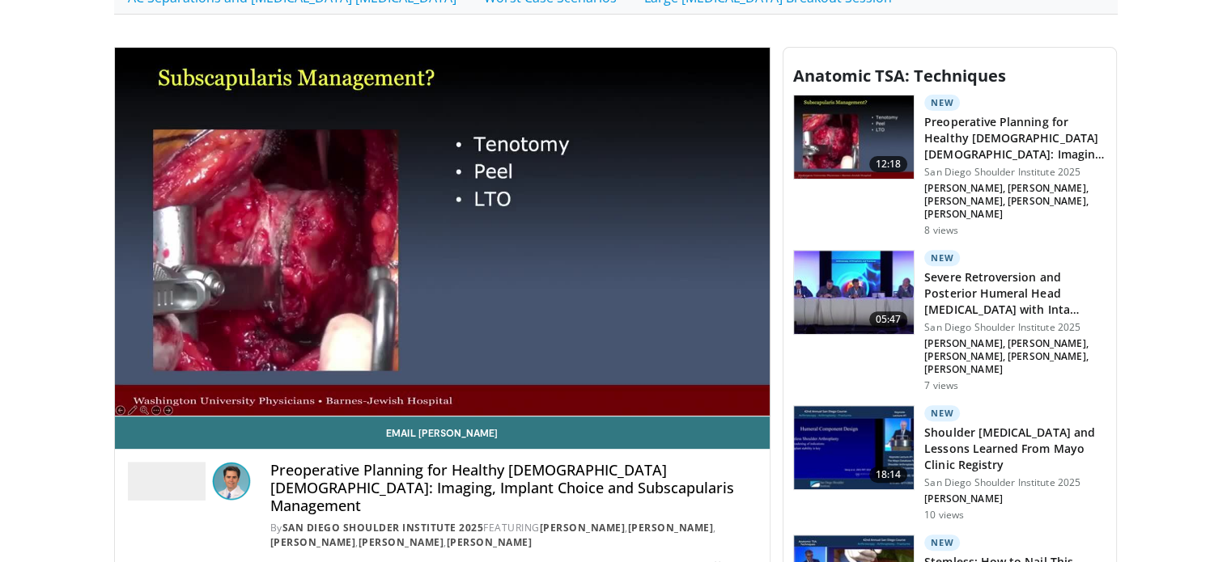
click at [686, 375] on video-js "**********" at bounding box center [442, 233] width 655 height 370
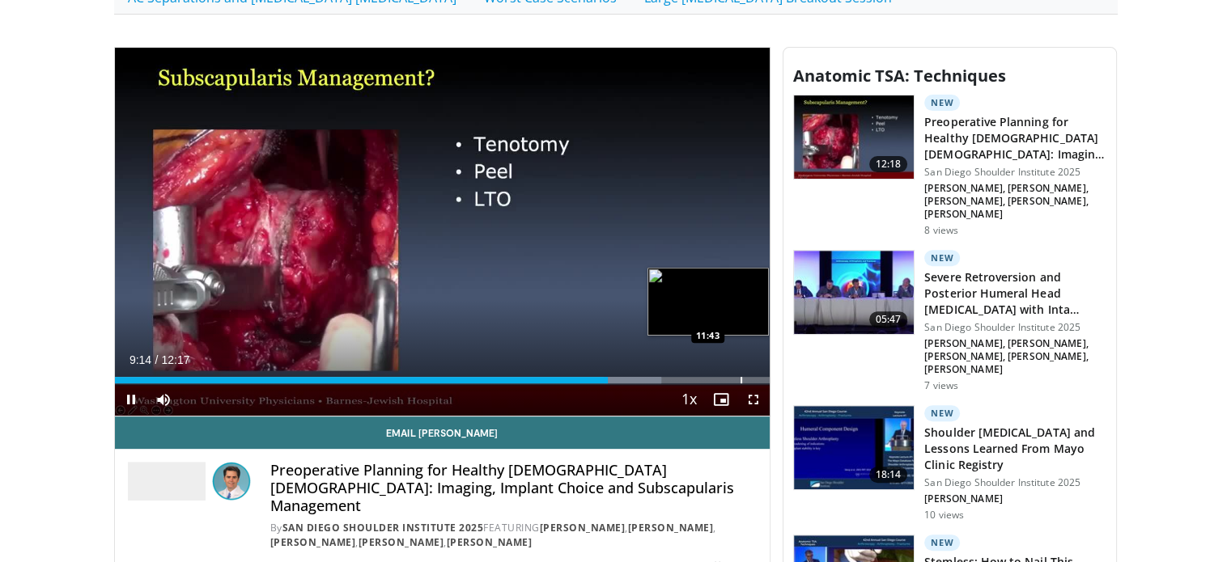
click at [740, 377] on div "Progress Bar" at bounding box center [741, 380] width 2 height 6
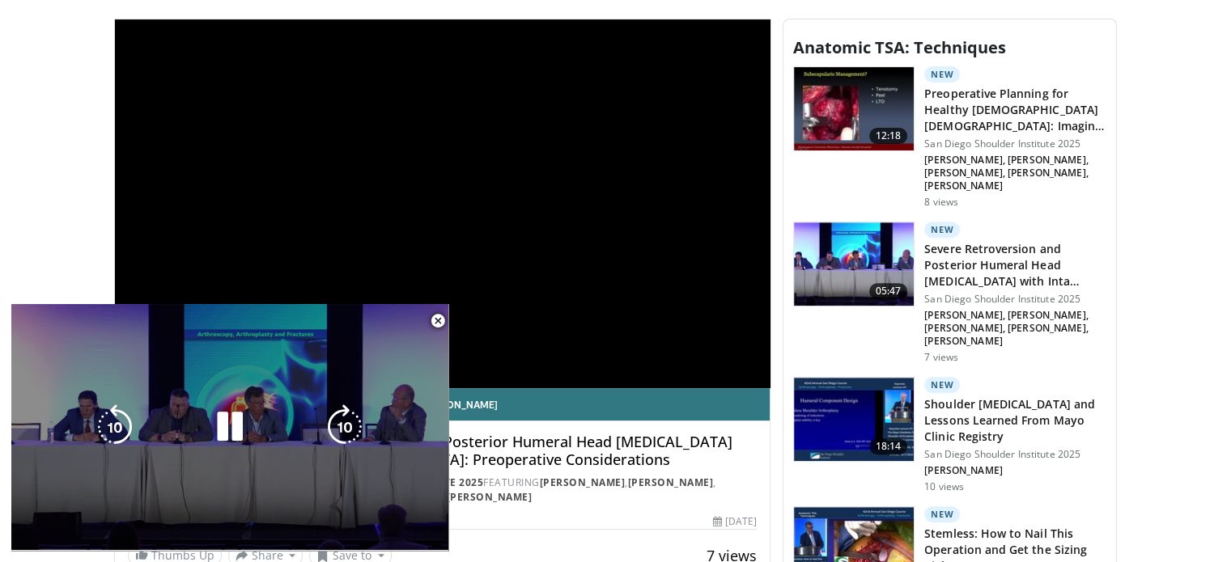
scroll to position [728, 0]
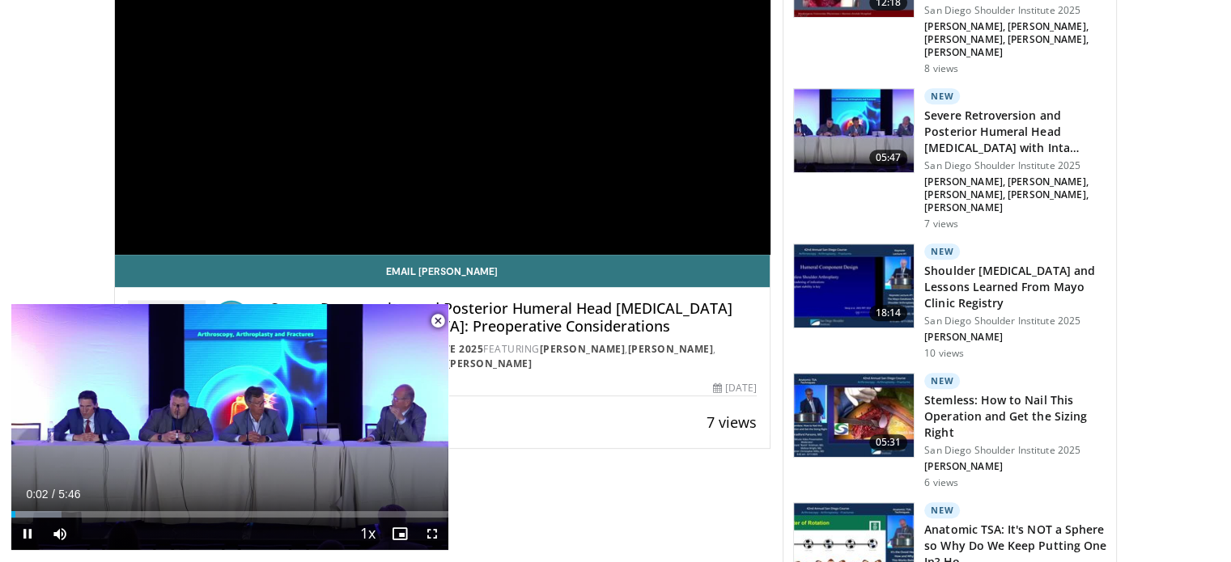
click at [440, 320] on span "Video Player" at bounding box center [438, 321] width 32 height 32
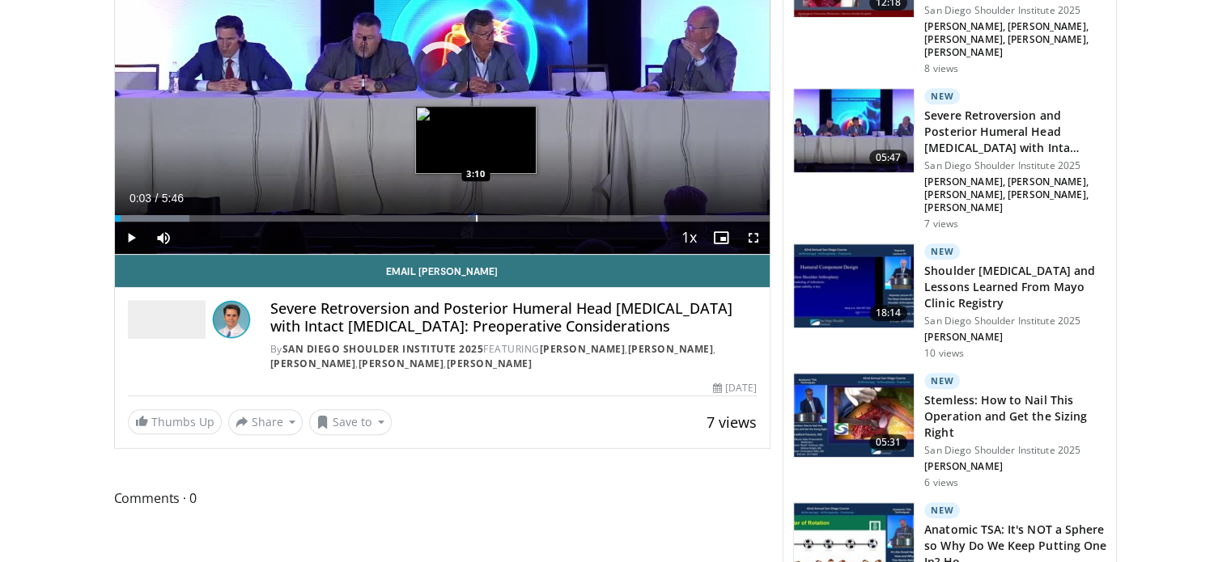
click at [476, 215] on div "Progress Bar" at bounding box center [477, 218] width 2 height 6
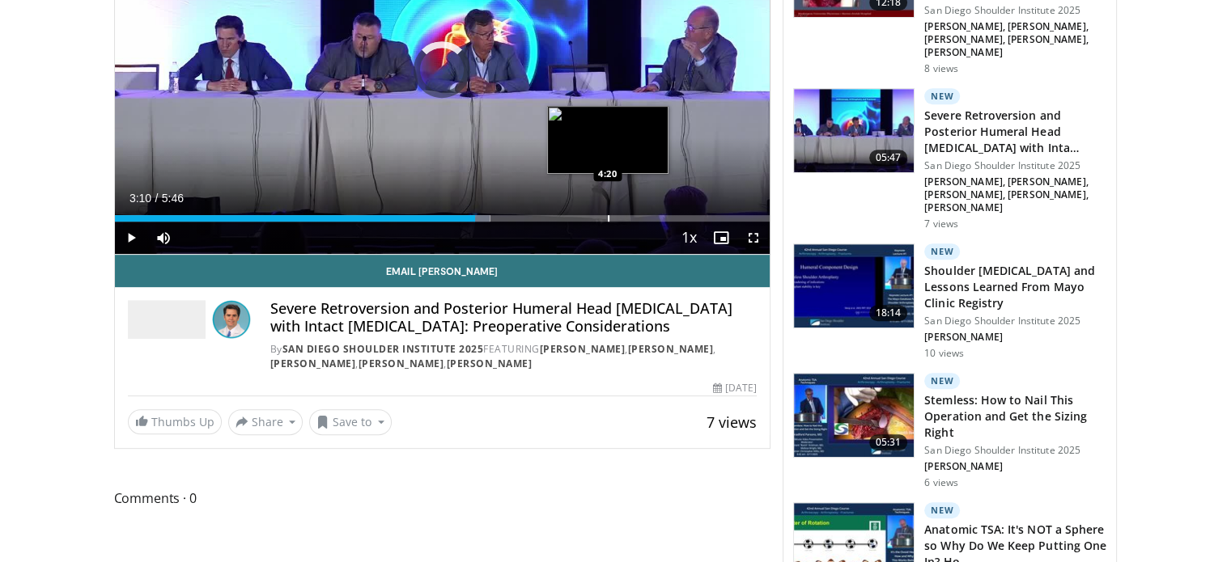
click at [608, 217] on div "Progress Bar" at bounding box center [609, 218] width 2 height 6
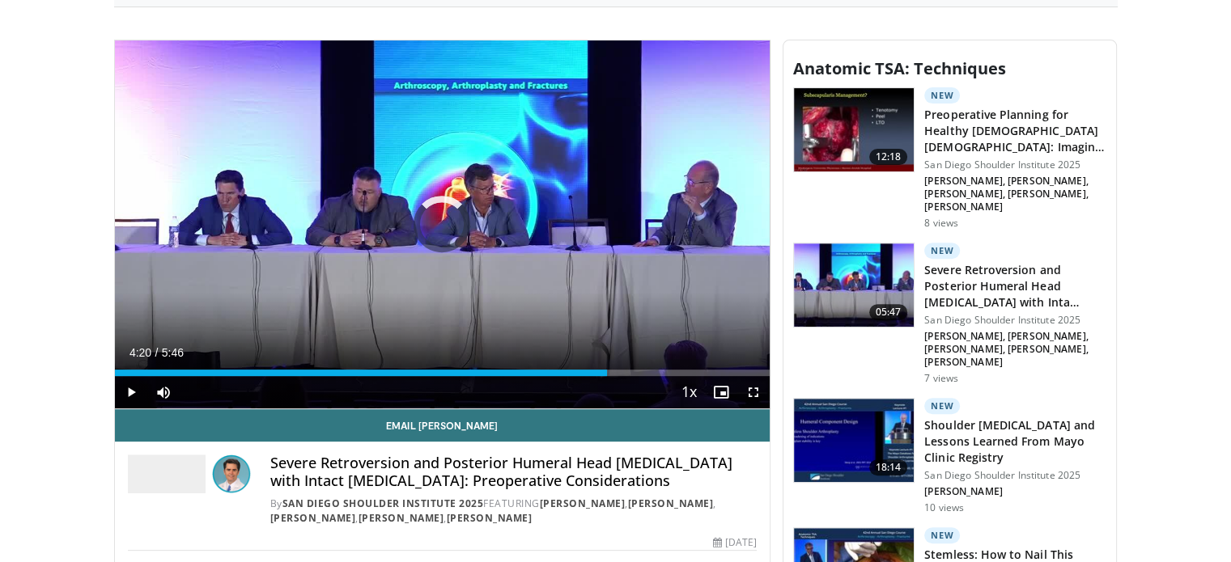
scroll to position [566, 0]
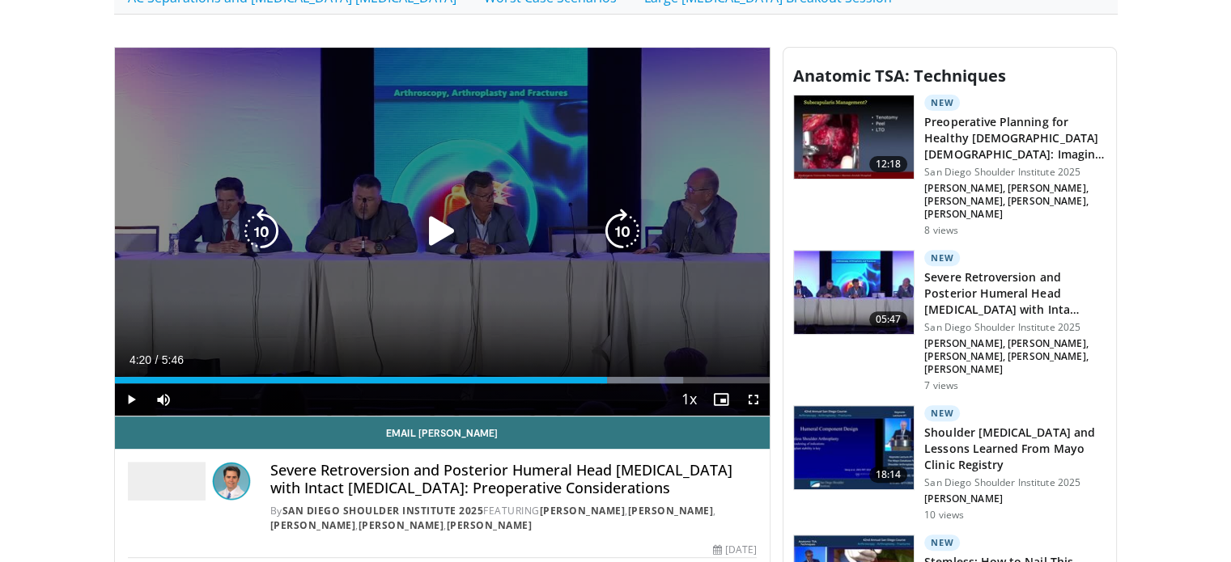
click at [634, 286] on div "10 seconds Tap to unmute" at bounding box center [442, 232] width 655 height 369
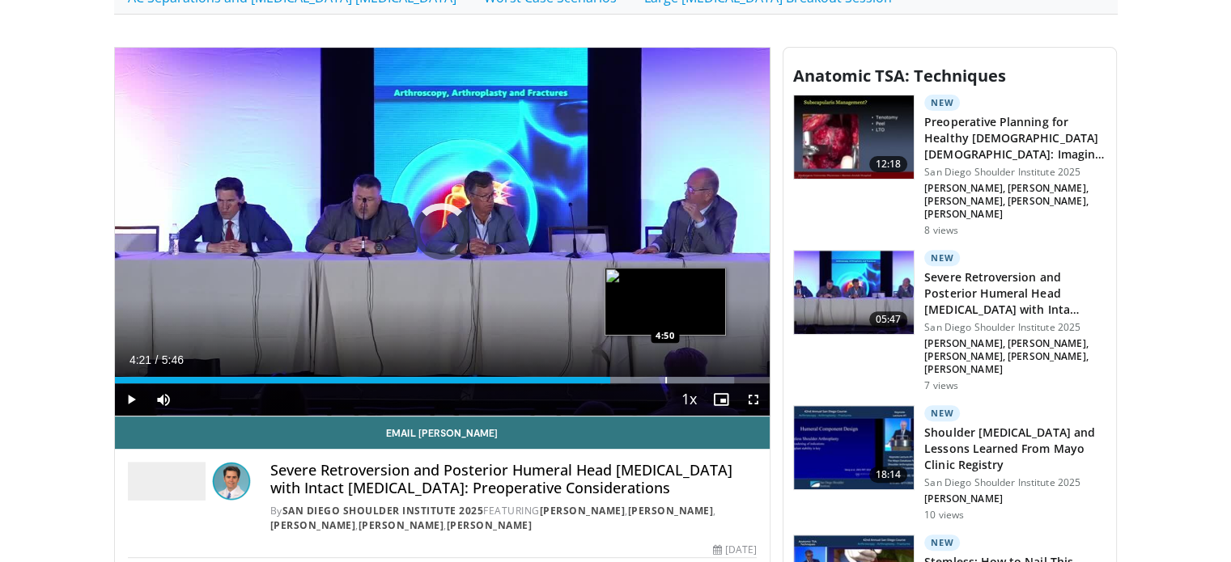
click at [665, 379] on div "Progress Bar" at bounding box center [666, 380] width 2 height 6
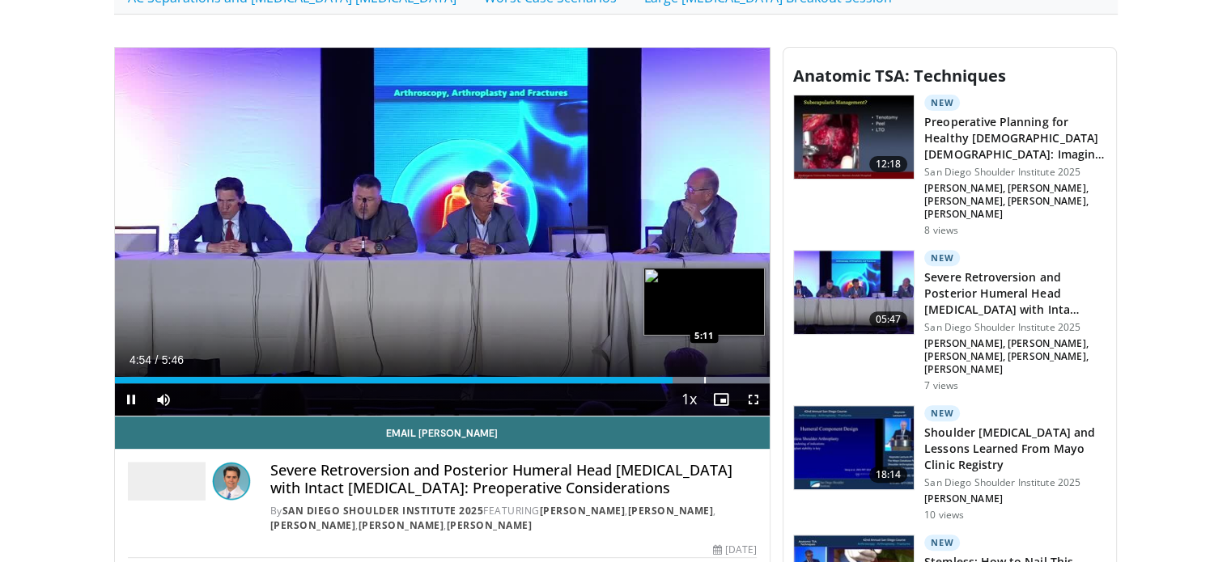
click at [704, 378] on div "Progress Bar" at bounding box center [705, 380] width 2 height 6
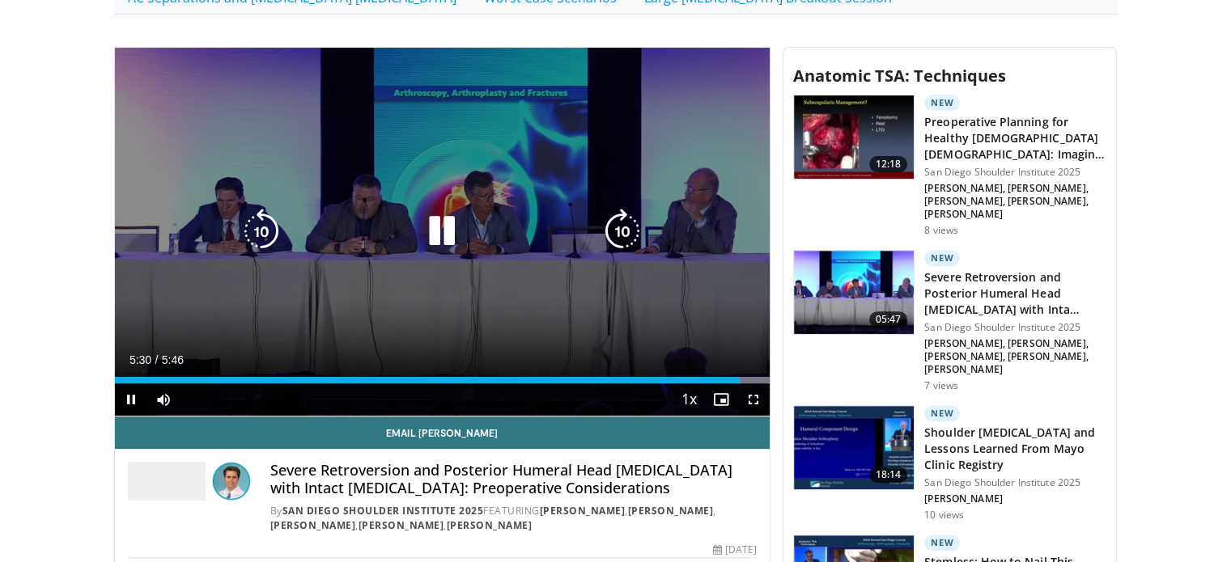
click at [615, 235] on icon "Video Player" at bounding box center [622, 231] width 45 height 45
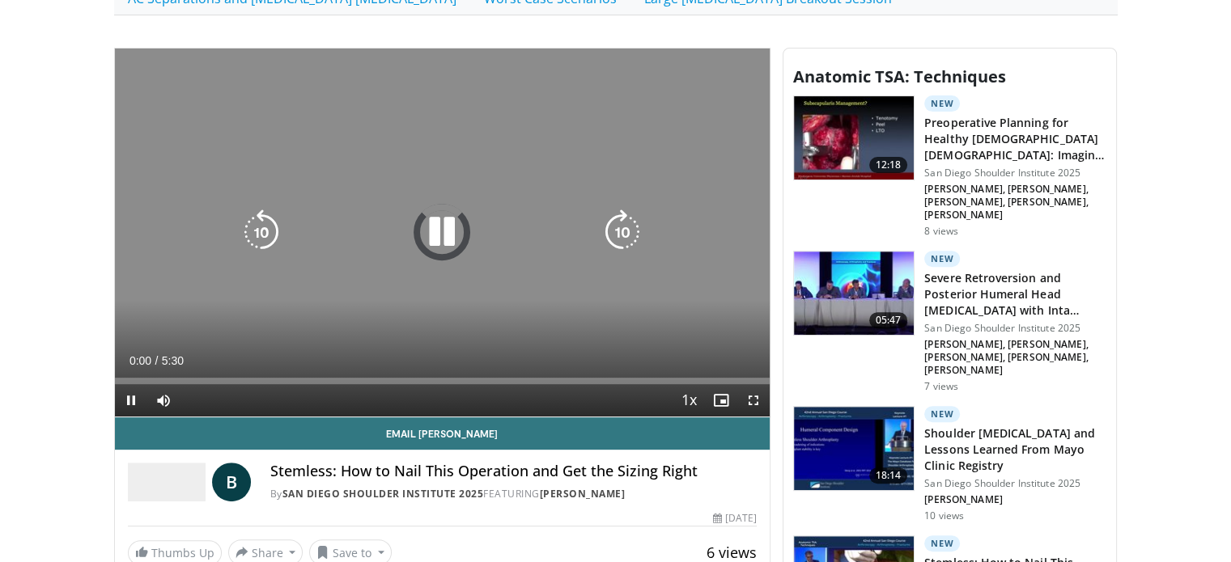
scroll to position [566, 0]
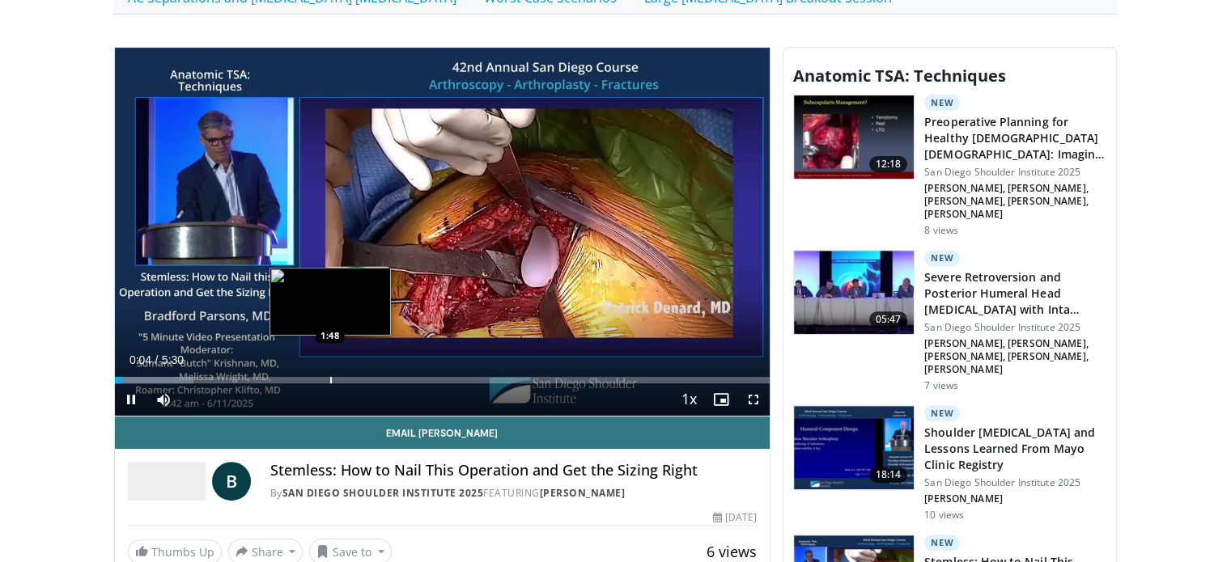
click at [330, 377] on div "Progress Bar" at bounding box center [331, 380] width 2 height 6
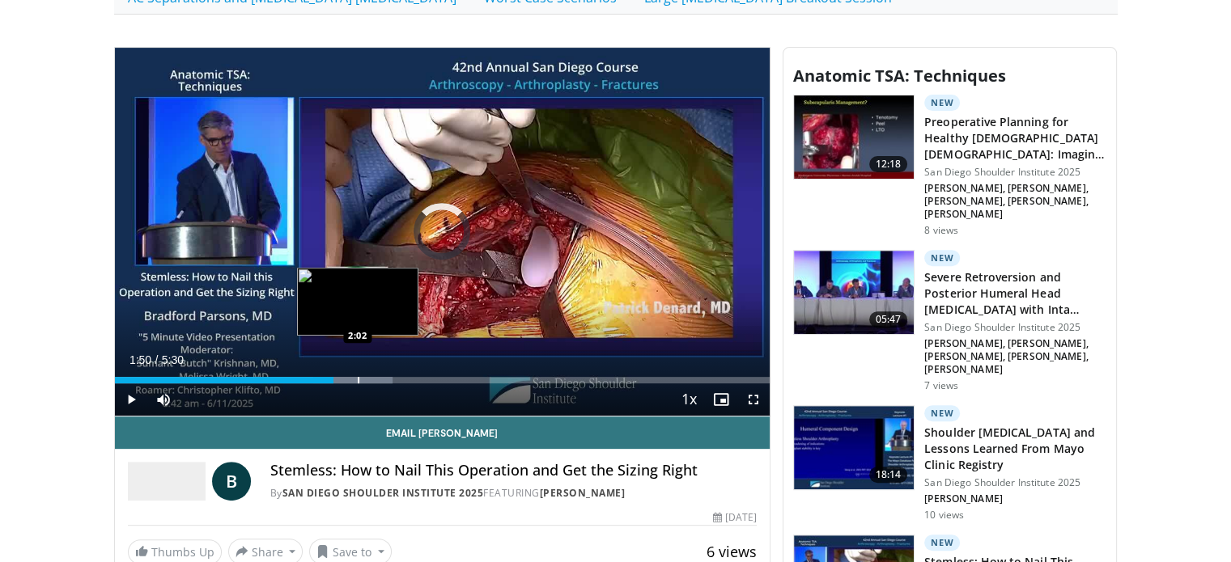
click at [357, 371] on div "Loaded : 42.45% 1:50 2:02" at bounding box center [442, 375] width 655 height 15
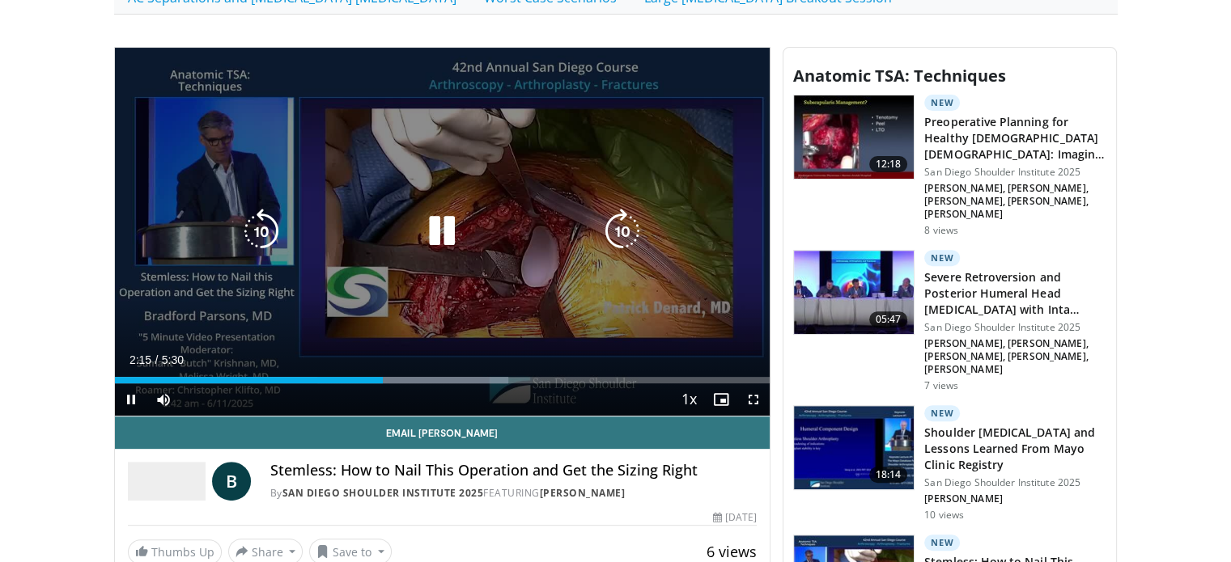
click at [615, 223] on icon "Video Player" at bounding box center [622, 231] width 45 height 45
click at [608, 232] on icon "Video Player" at bounding box center [622, 231] width 45 height 45
click at [631, 232] on icon "Video Player" at bounding box center [622, 231] width 45 height 45
click at [614, 233] on icon "Video Player" at bounding box center [622, 231] width 45 height 45
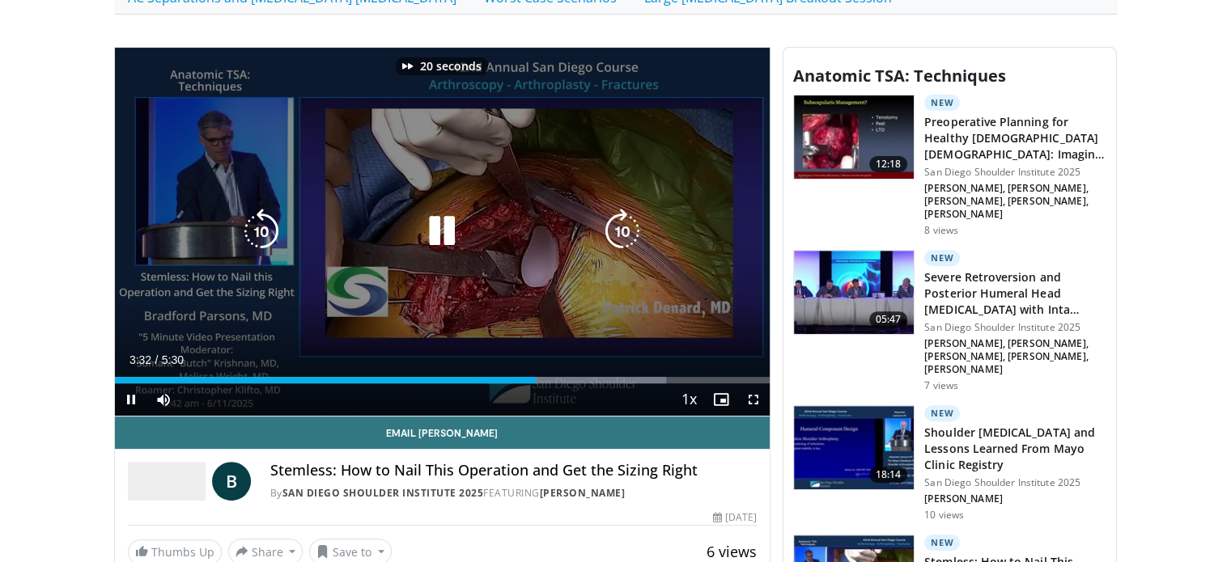
click at [614, 233] on icon "Video Player" at bounding box center [622, 231] width 45 height 45
click at [607, 220] on icon "Video Player" at bounding box center [622, 231] width 45 height 45
click at [609, 220] on icon "Video Player" at bounding box center [622, 231] width 45 height 45
click at [260, 229] on icon "Video Player" at bounding box center [261, 231] width 45 height 45
click at [625, 227] on icon "Video Player" at bounding box center [622, 231] width 45 height 45
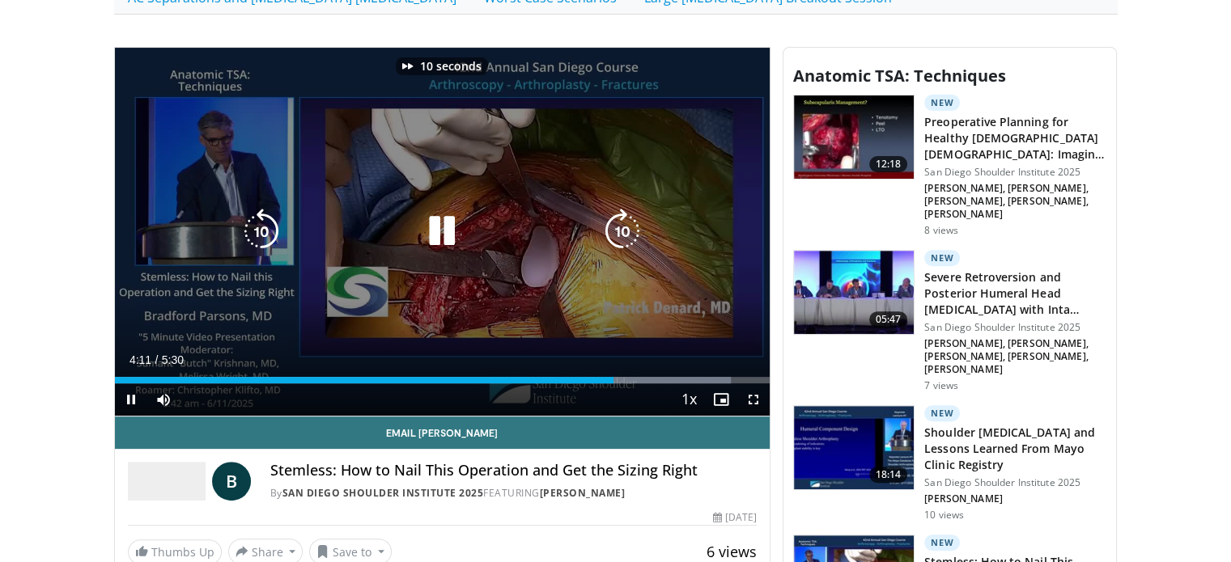
click at [625, 227] on icon "Video Player" at bounding box center [622, 231] width 45 height 45
click at [628, 229] on icon "Video Player" at bounding box center [622, 231] width 45 height 45
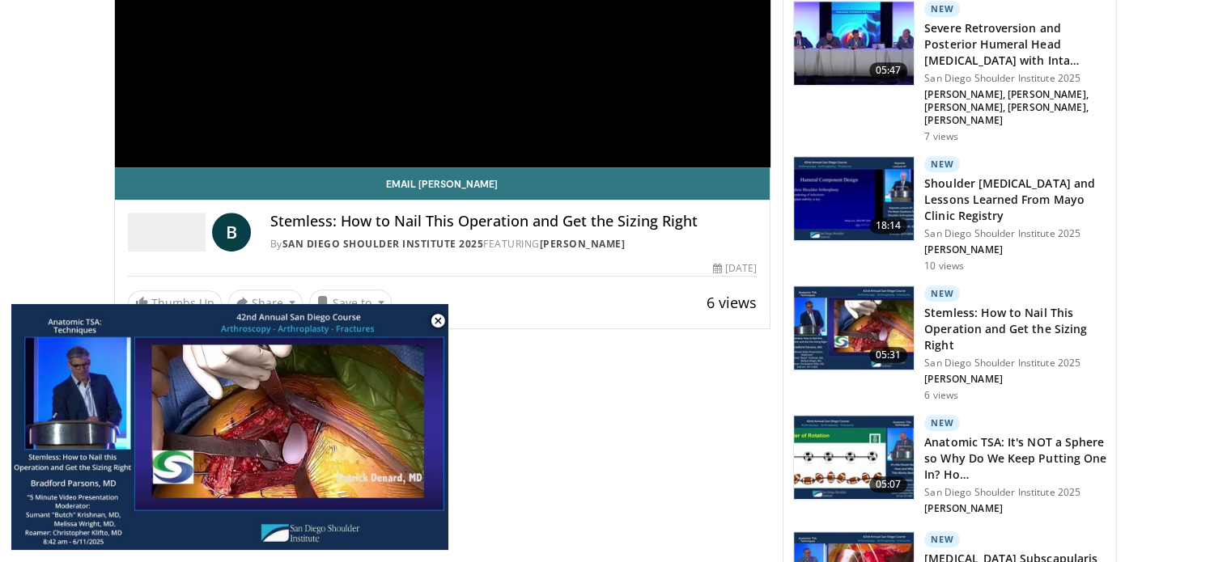
scroll to position [1052, 0]
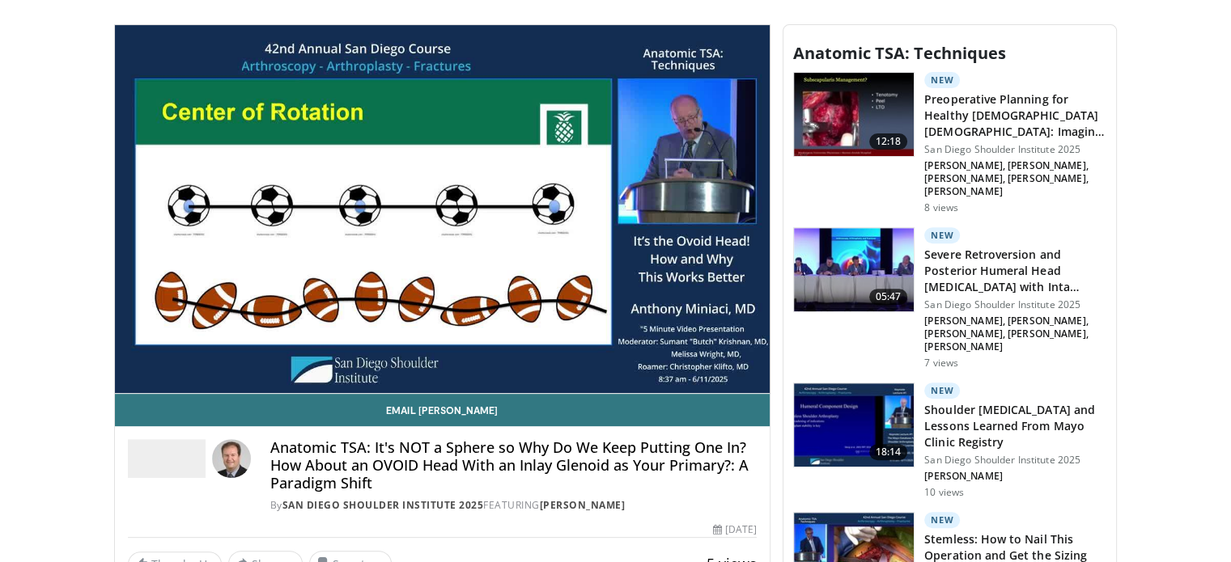
scroll to position [566, 0]
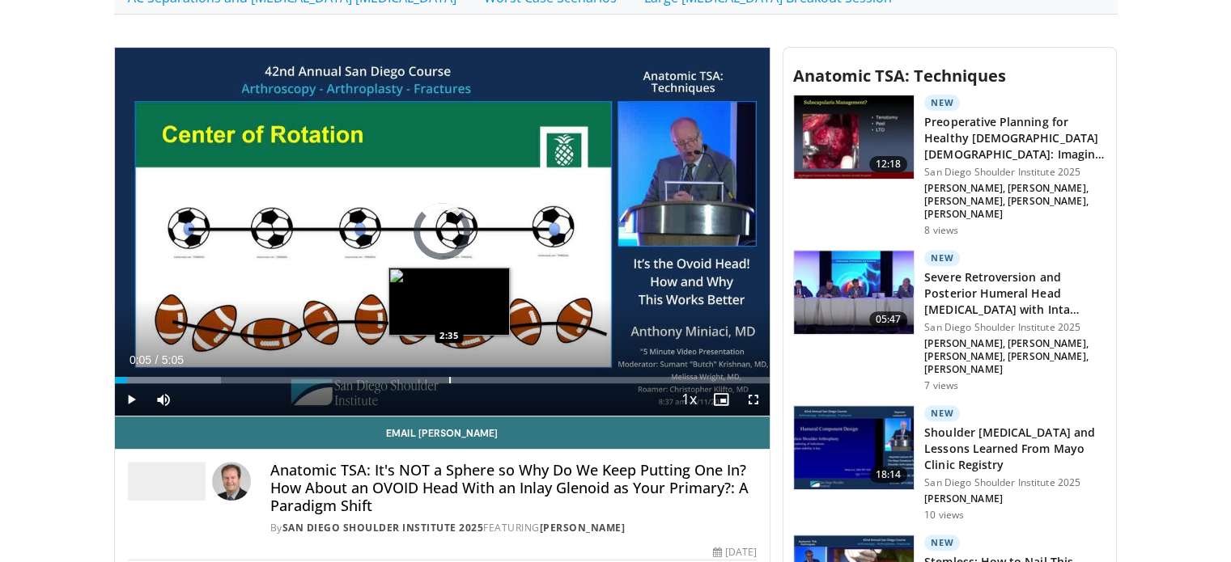
click at [449, 377] on div "Progress Bar" at bounding box center [450, 380] width 2 height 6
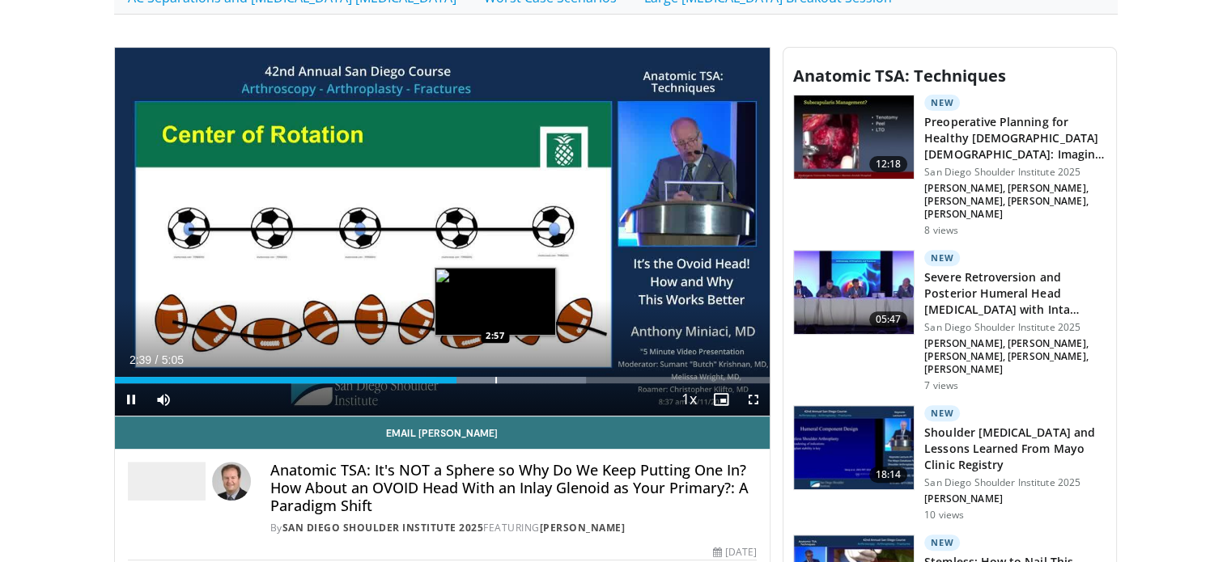
click at [495, 377] on div "Progress Bar" at bounding box center [496, 380] width 2 height 6
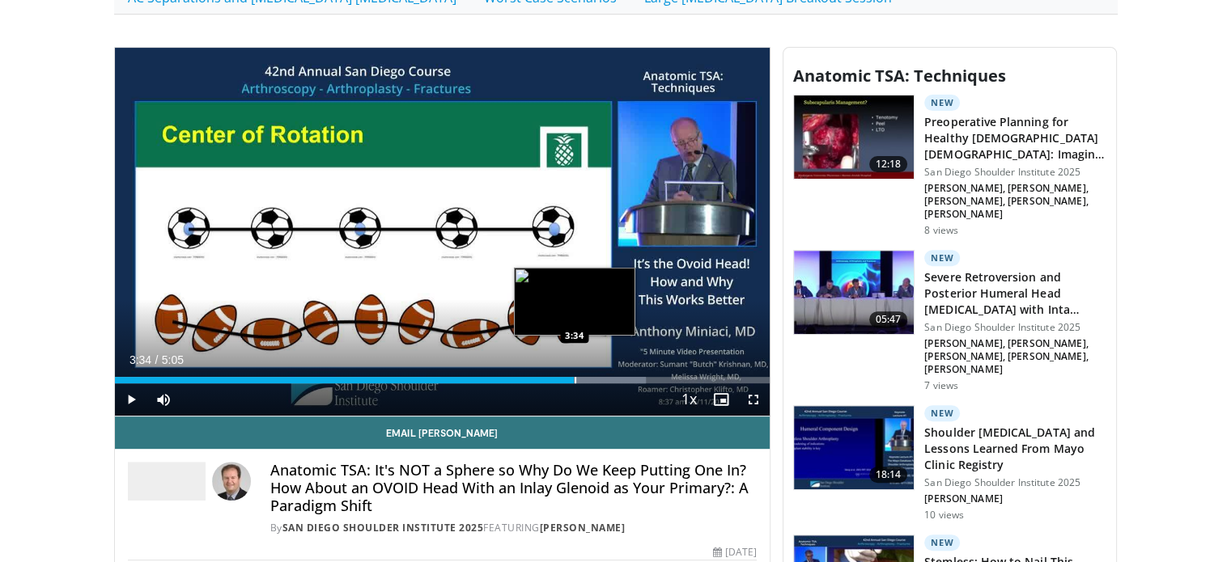
click at [575, 377] on div "Progress Bar" at bounding box center [576, 380] width 2 height 6
click at [600, 377] on div "Progress Bar" at bounding box center [601, 380] width 2 height 6
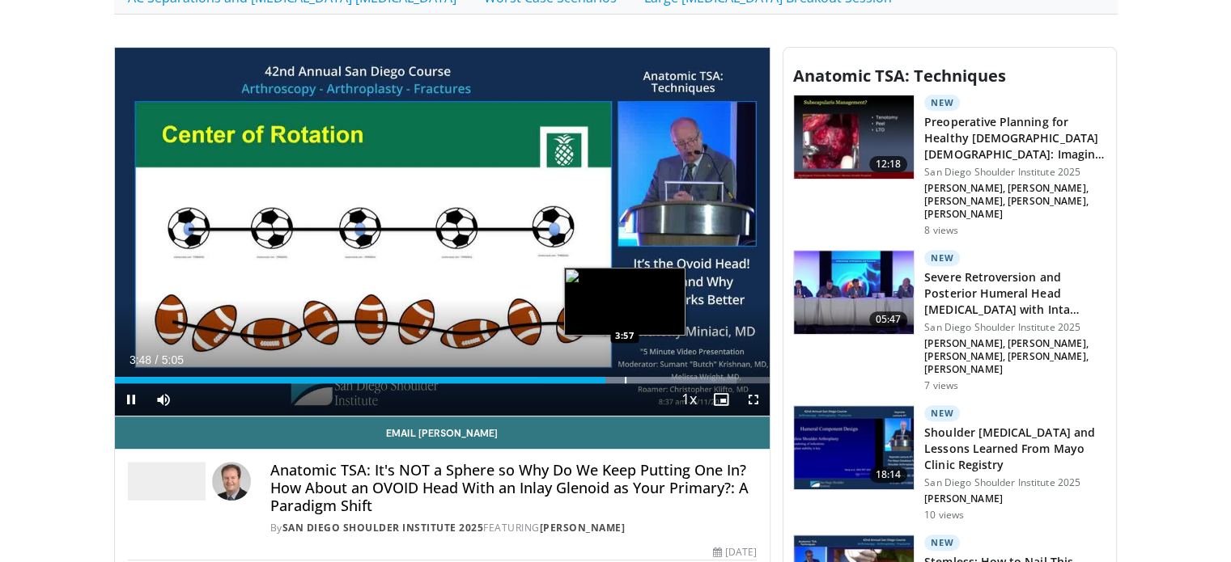
click at [625, 379] on div "Progress Bar" at bounding box center [626, 380] width 2 height 6
click at [648, 380] on div "Progress Bar" at bounding box center [649, 380] width 2 height 6
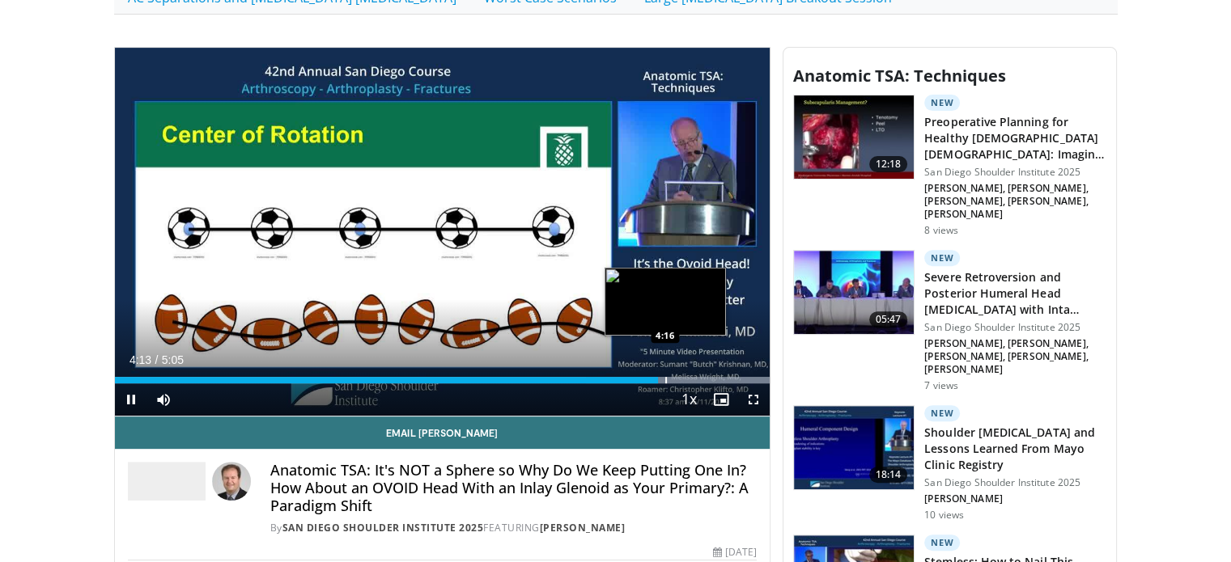
click at [665, 380] on div "Progress Bar" at bounding box center [666, 380] width 2 height 6
click at [678, 379] on div "Progress Bar" at bounding box center [679, 380] width 2 height 6
click at [700, 378] on div "Progress Bar" at bounding box center [701, 380] width 2 height 6
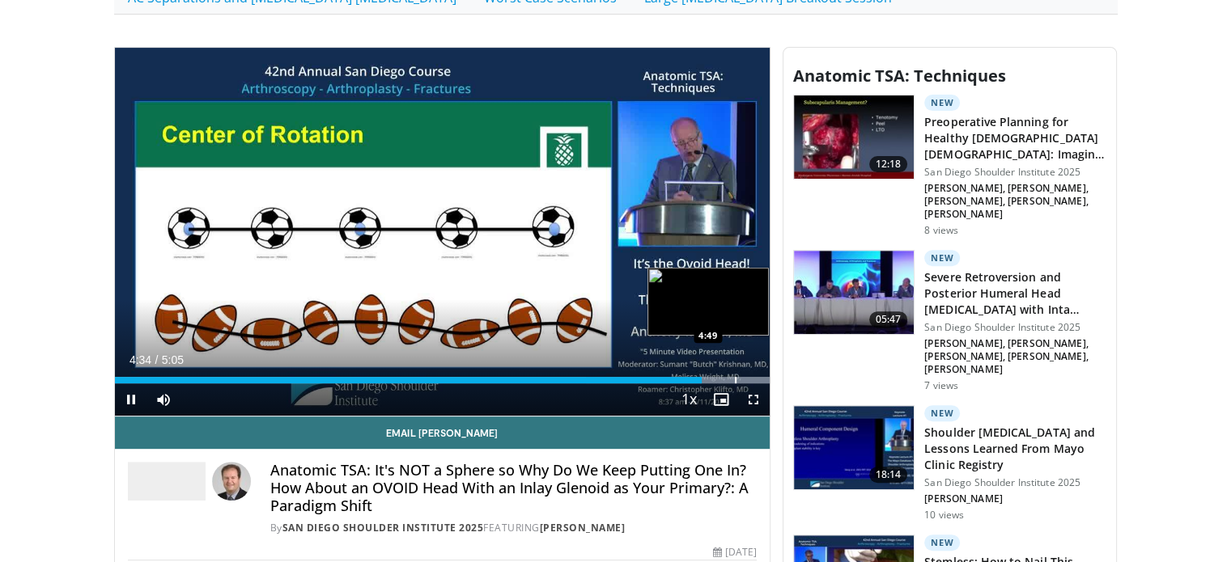
click at [735, 379] on div "Progress Bar" at bounding box center [736, 380] width 2 height 6
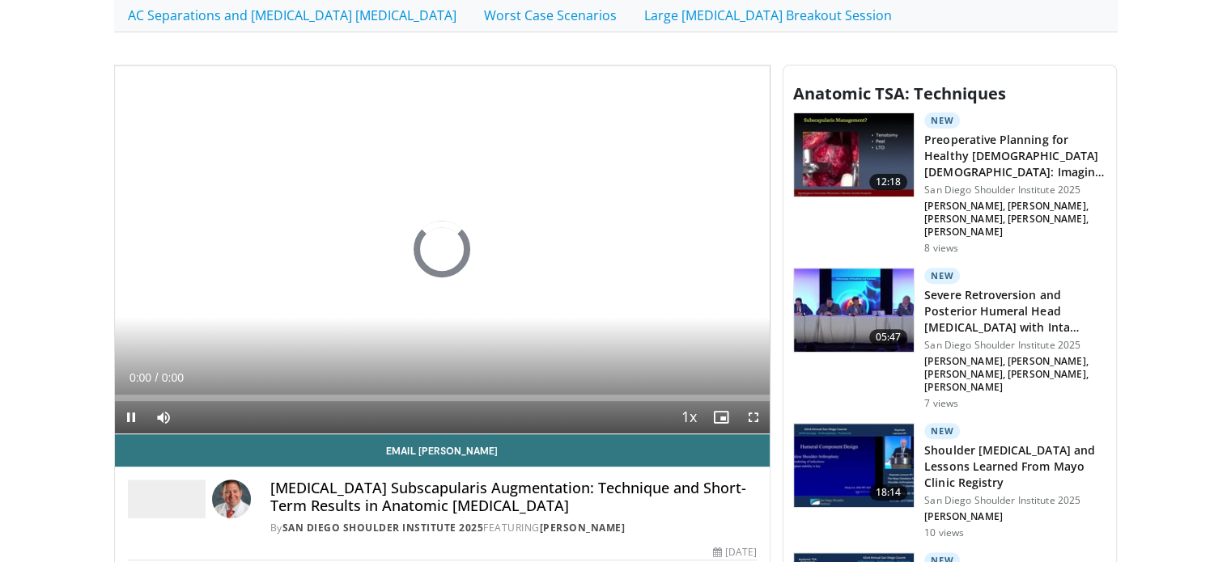
scroll to position [566, 0]
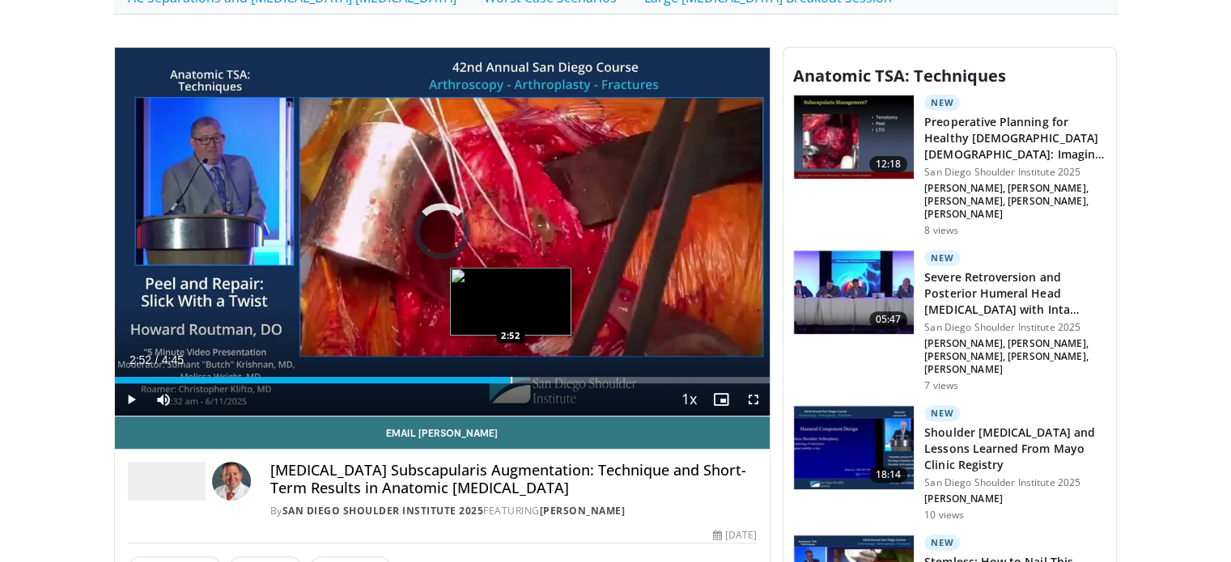
click at [511, 379] on div "Progress Bar" at bounding box center [512, 380] width 2 height 6
